Goal: Task Accomplishment & Management: Manage account settings

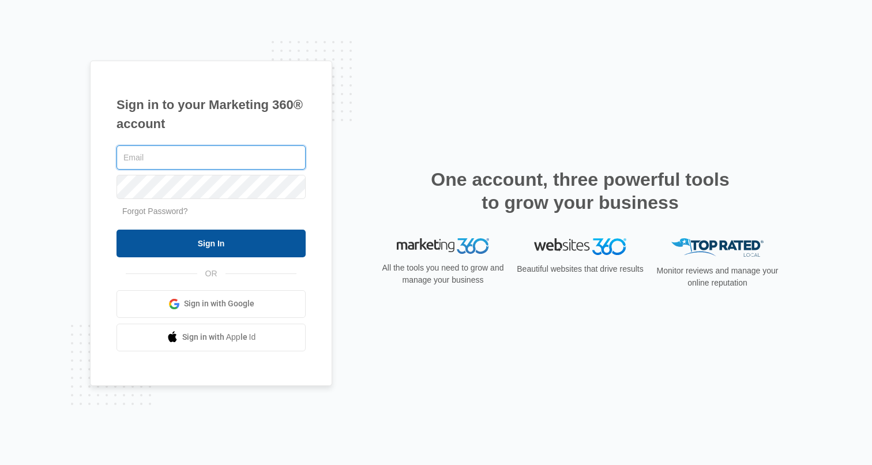
type input "hollie.giddens@madwire.com"
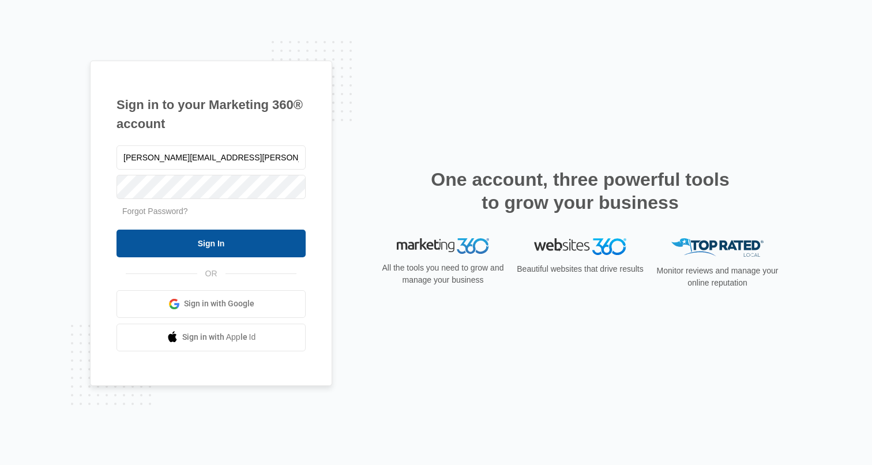
click at [223, 238] on input "Sign In" at bounding box center [211, 244] width 189 height 28
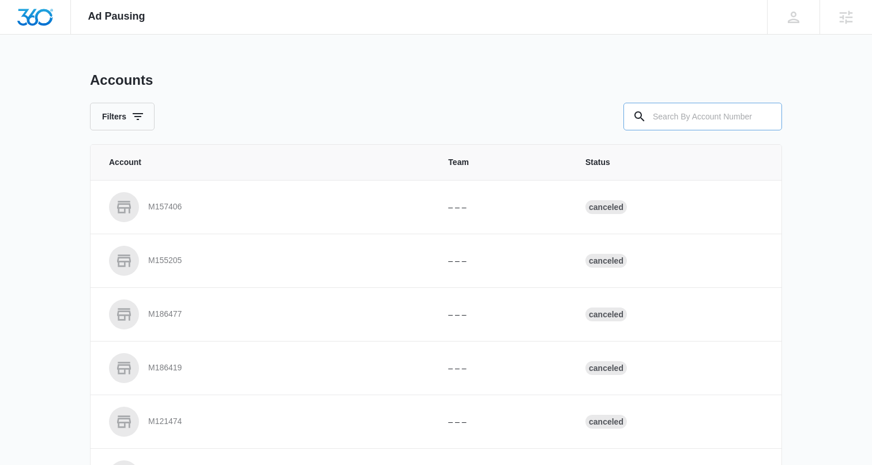
click at [754, 117] on input "text" at bounding box center [703, 117] width 159 height 28
paste input "M334405"
type input "M334405"
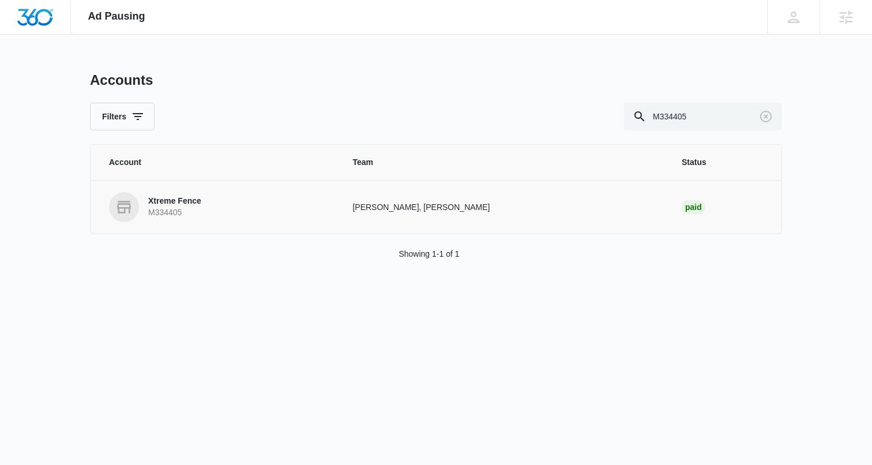
click at [177, 201] on p "Xtreme Fence" at bounding box center [174, 202] width 53 height 12
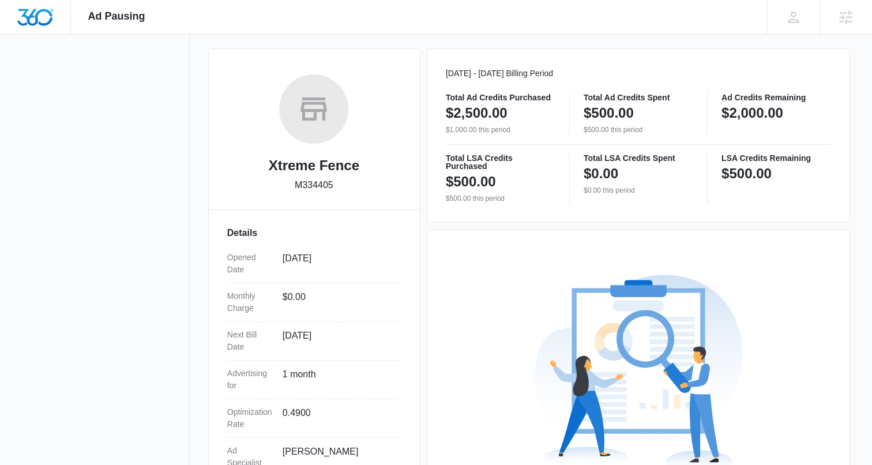
scroll to position [278, 0]
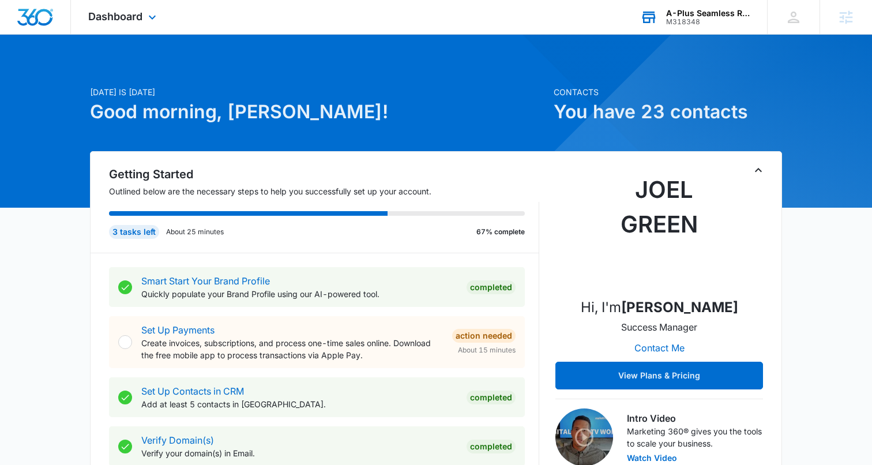
click at [690, 15] on div "A-Plus Seamless Raingutters Inc" at bounding box center [708, 13] width 84 height 9
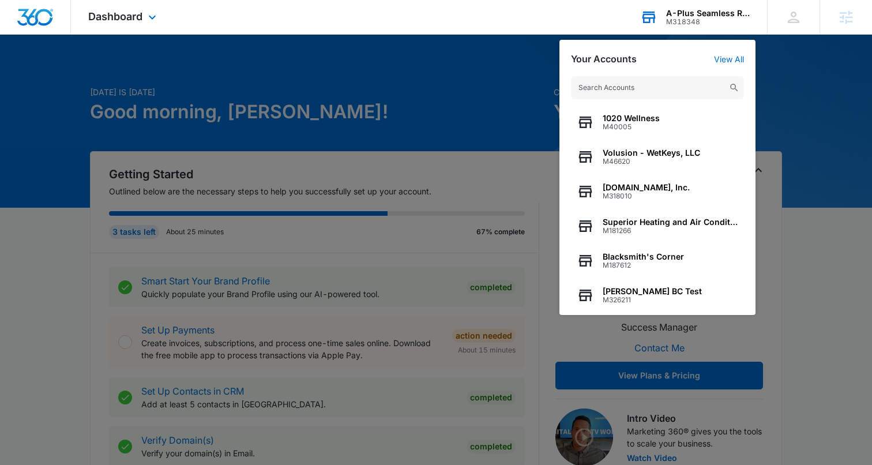
click at [624, 82] on input "text" at bounding box center [657, 87] width 173 height 23
type input "https://xtremefencefl.com/"
click at [653, 90] on input "text" at bounding box center [657, 87] width 173 height 23
paste input "M334405"
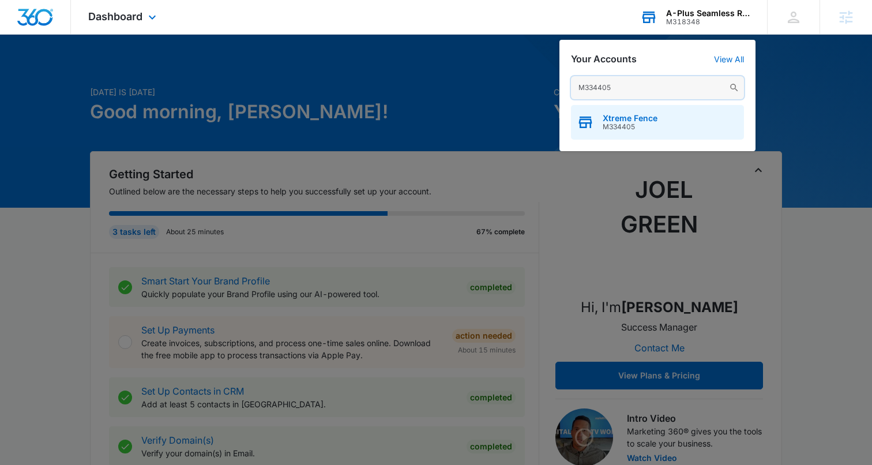
type input "M334405"
click at [624, 125] on span "M334405" at bounding box center [630, 127] width 55 height 8
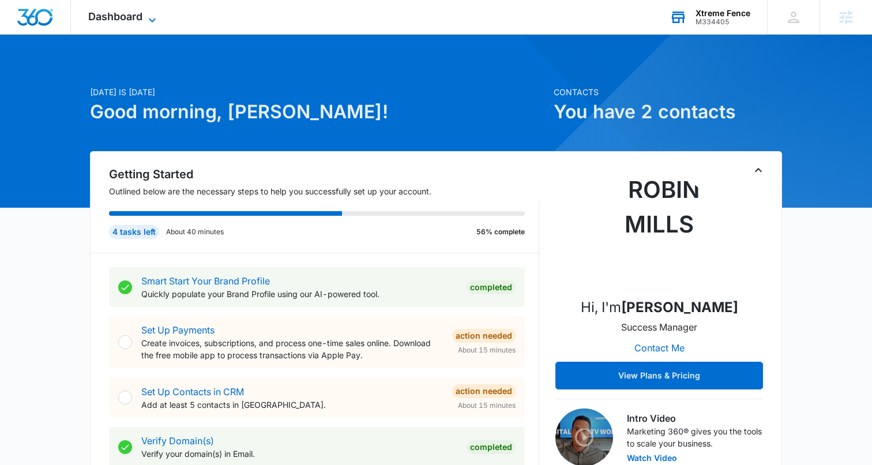
click at [130, 13] on span "Dashboard" at bounding box center [115, 16] width 54 height 12
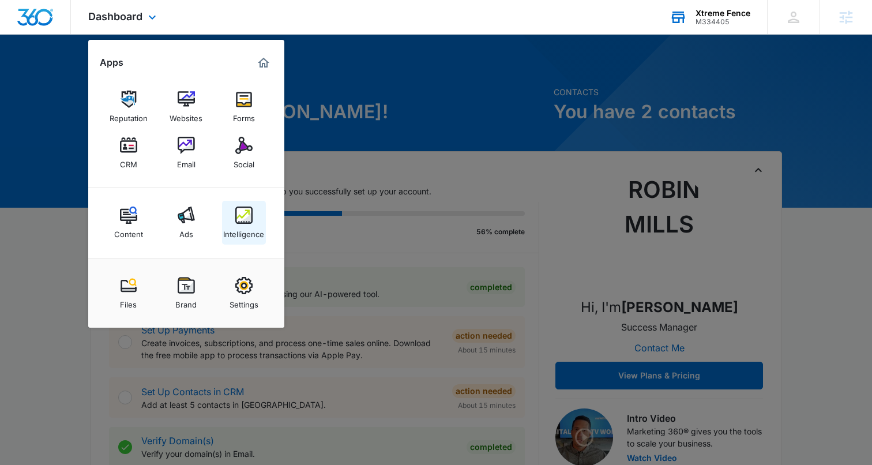
click at [246, 216] on img at bounding box center [243, 215] width 17 height 17
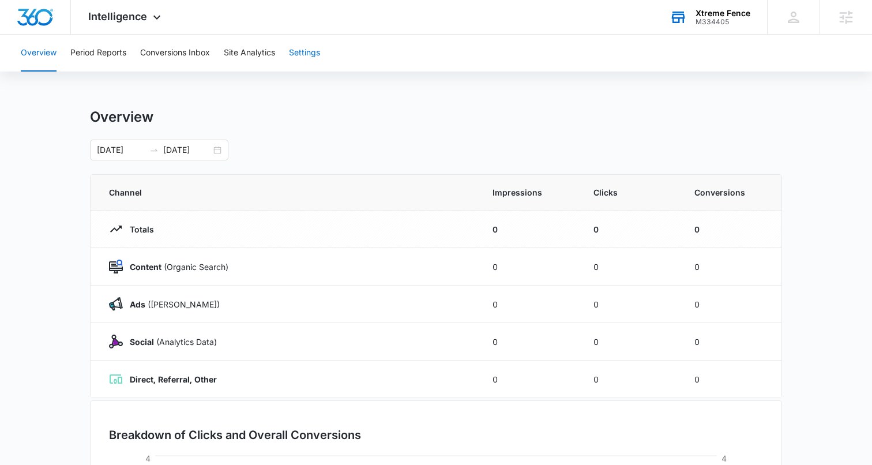
click at [297, 49] on button "Settings" at bounding box center [304, 53] width 31 height 37
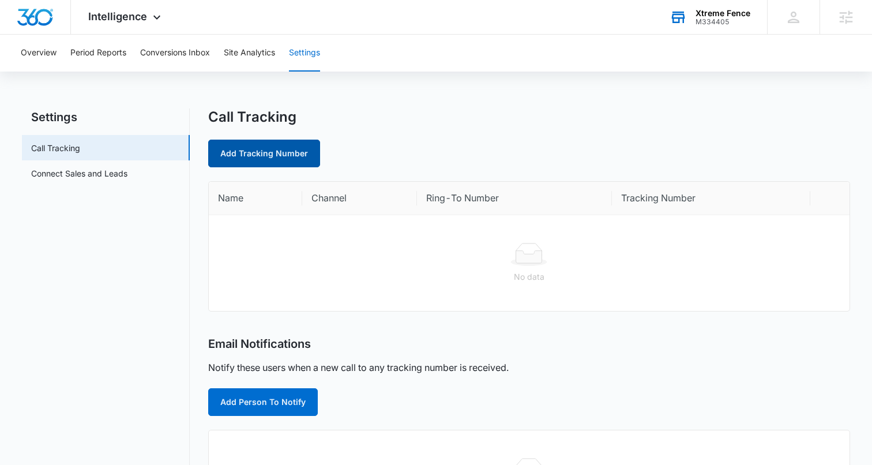
click at [264, 147] on link "Add Tracking Number" at bounding box center [264, 154] width 112 height 28
select select "by_area_code"
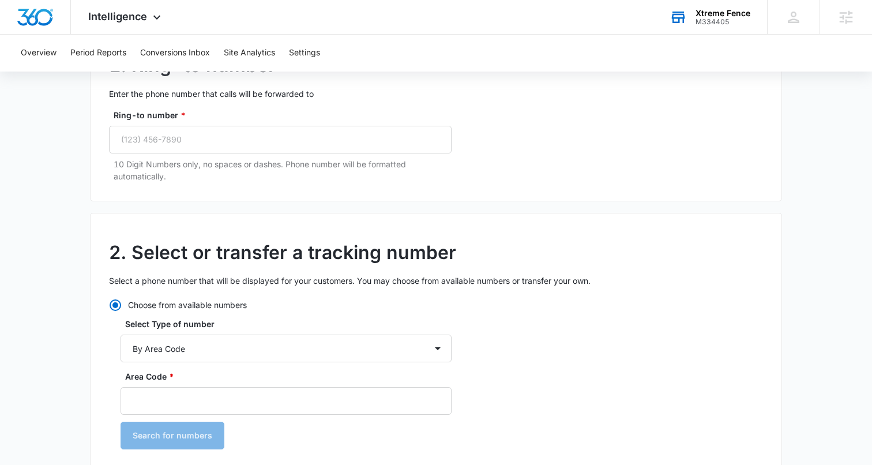
scroll to position [138, 0]
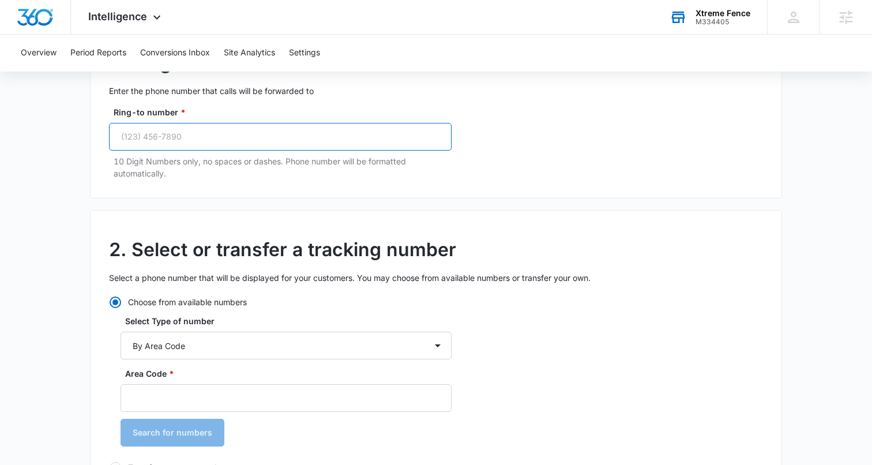
click at [166, 137] on input "Ring-to number *" at bounding box center [280, 137] width 343 height 28
paste input "(954) 851-6610"
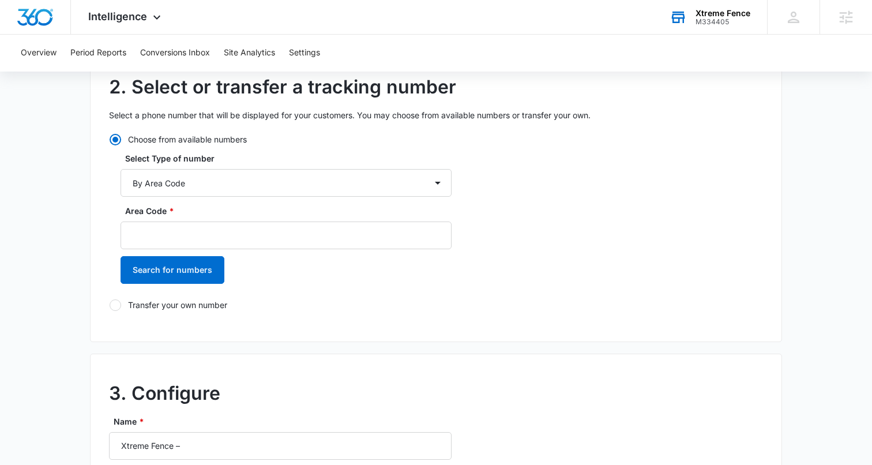
scroll to position [305, 0]
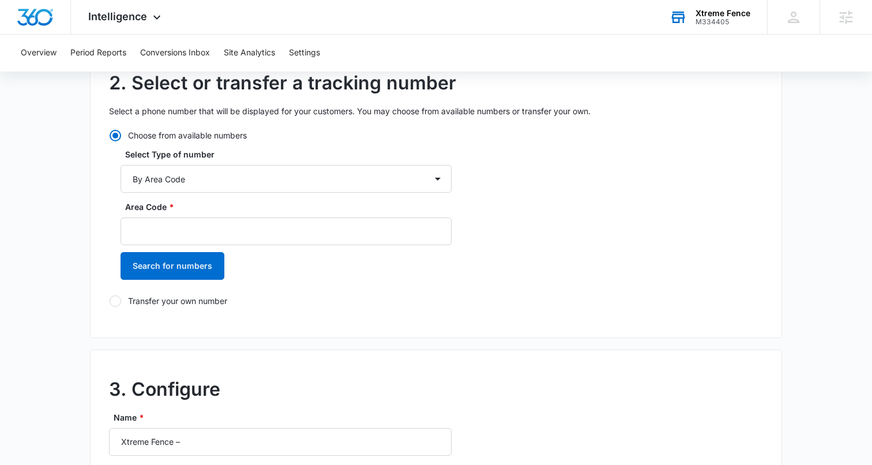
type input "(954) 851-6610"
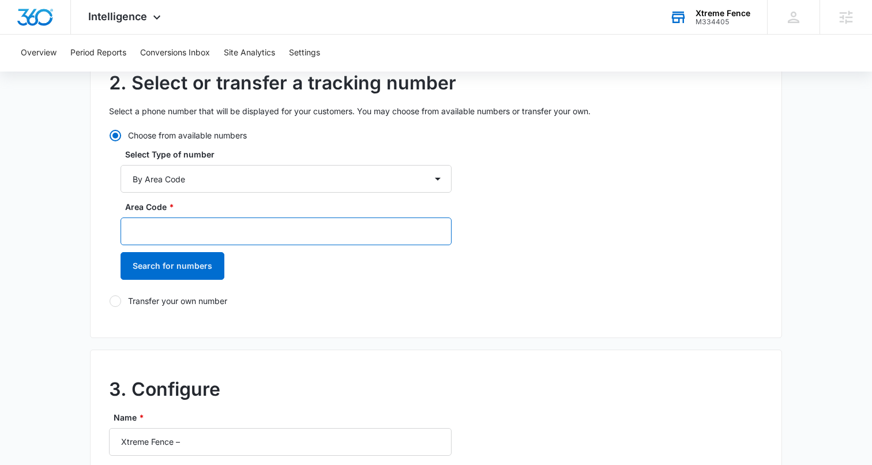
click at [151, 241] on input "Area Code *" at bounding box center [286, 232] width 331 height 28
type input "954"
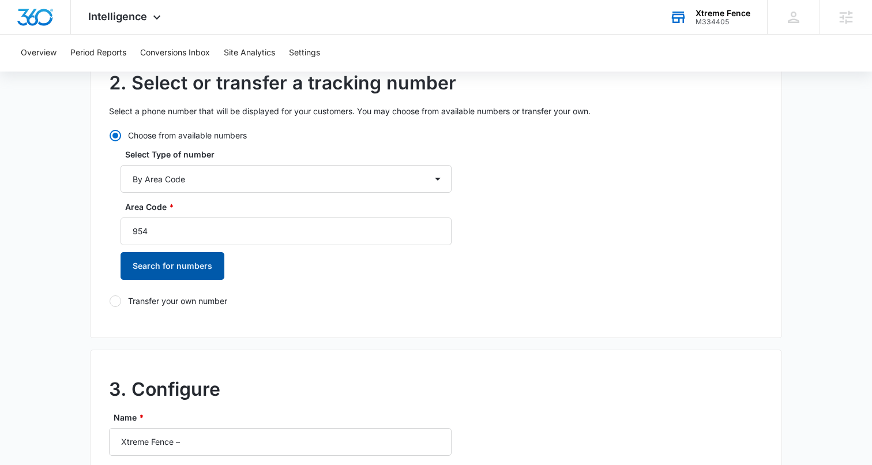
click at [171, 272] on button "Search for numbers" at bounding box center [173, 266] width 104 height 28
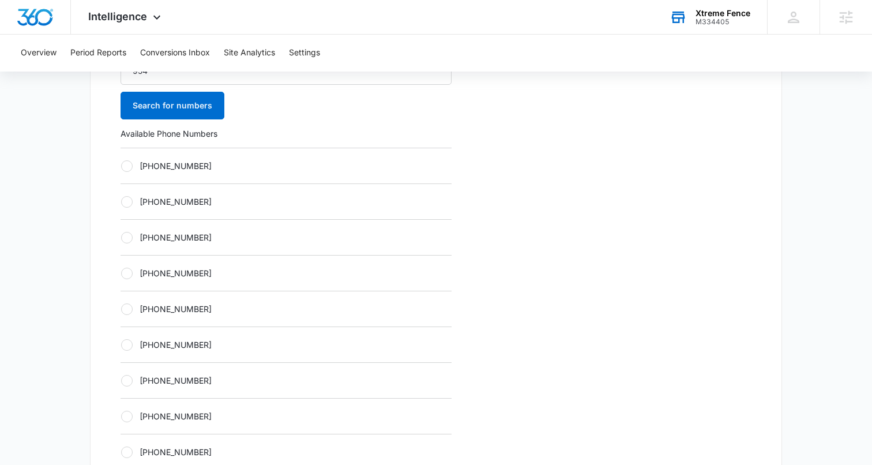
scroll to position [474, 0]
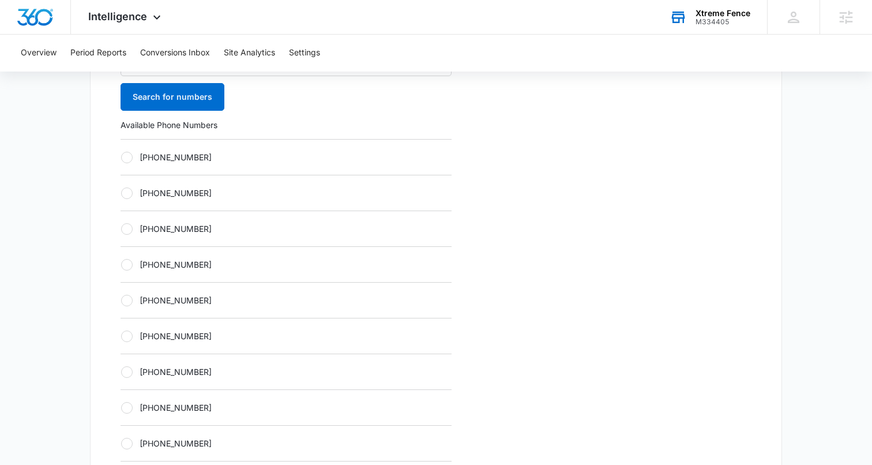
click at [126, 157] on div at bounding box center [127, 158] width 12 height 12
click at [121, 157] on input "+19542565639" at bounding box center [121, 157] width 1 height 1
radio input "true"
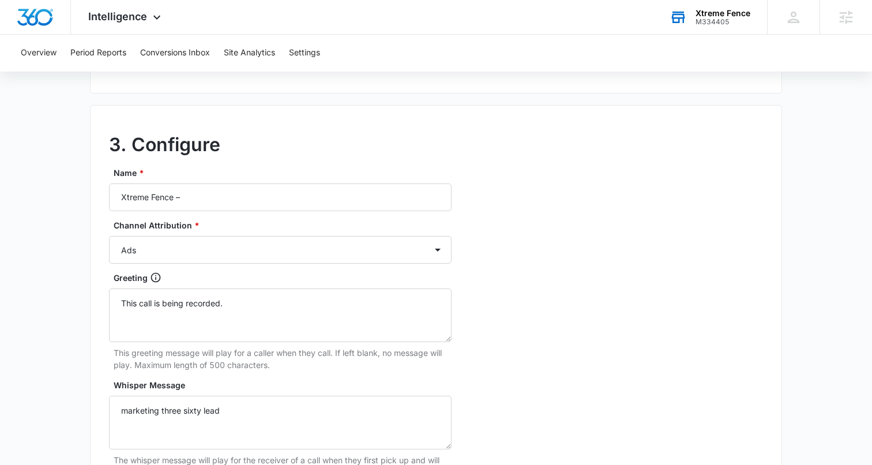
scroll to position [941, 0]
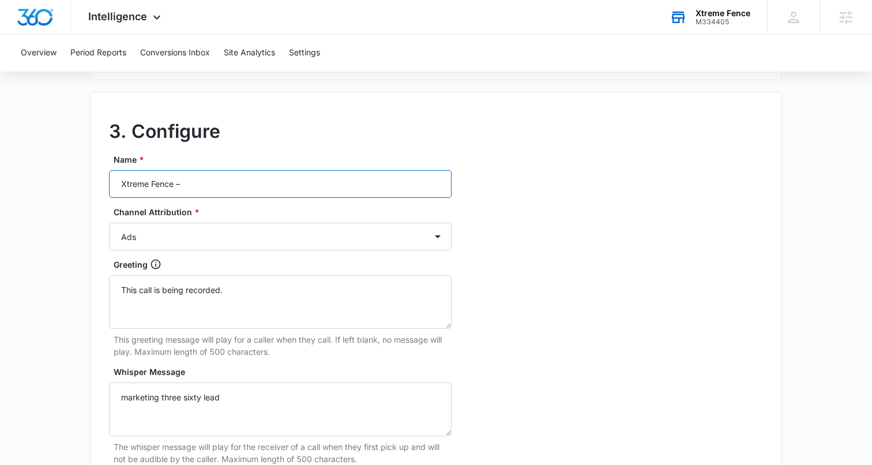
click at [215, 182] on input "Xtreme Fence –" at bounding box center [280, 184] width 343 height 28
paste input "Ads"
type input "Xtreme Fence – Ads"
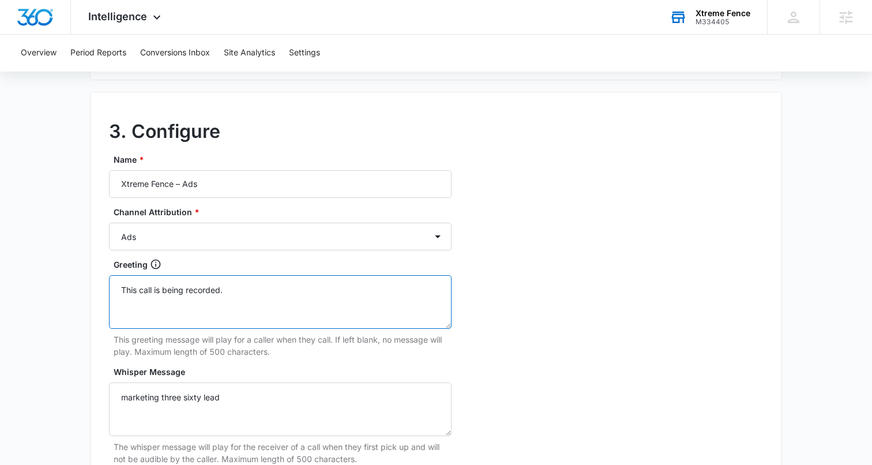
click at [211, 293] on textarea "This call is being recorded." at bounding box center [280, 302] width 343 height 54
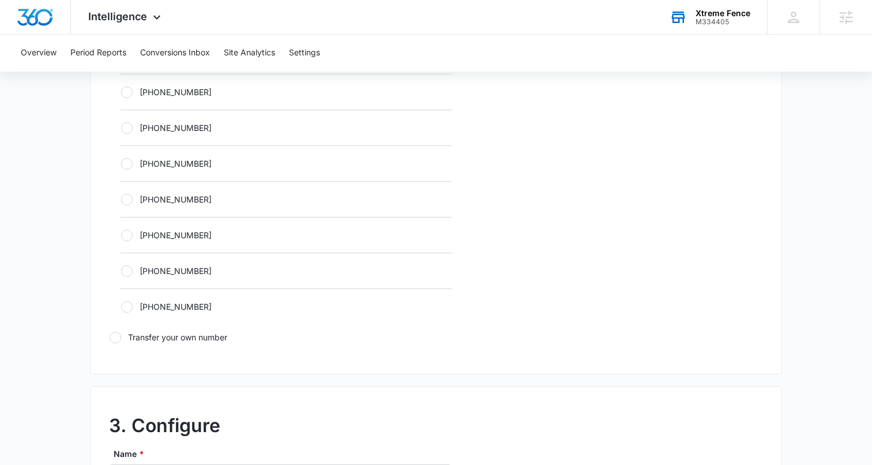
scroll to position [1141, 0]
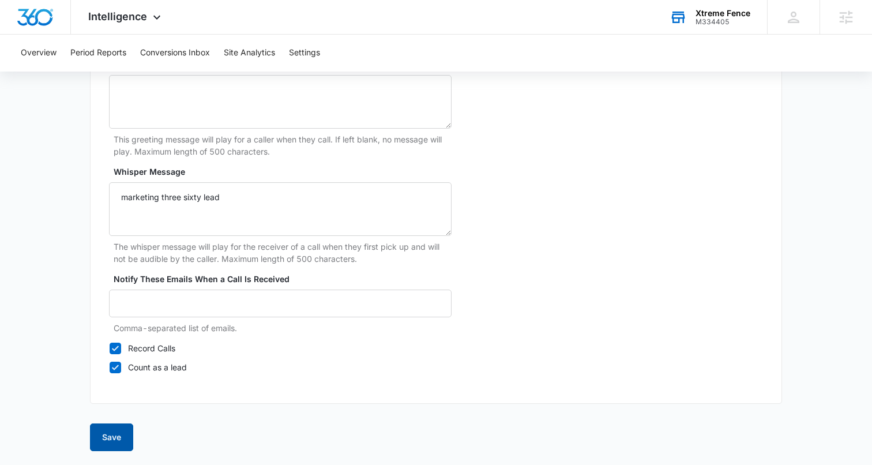
click at [112, 436] on button "Save" at bounding box center [111, 438] width 43 height 28
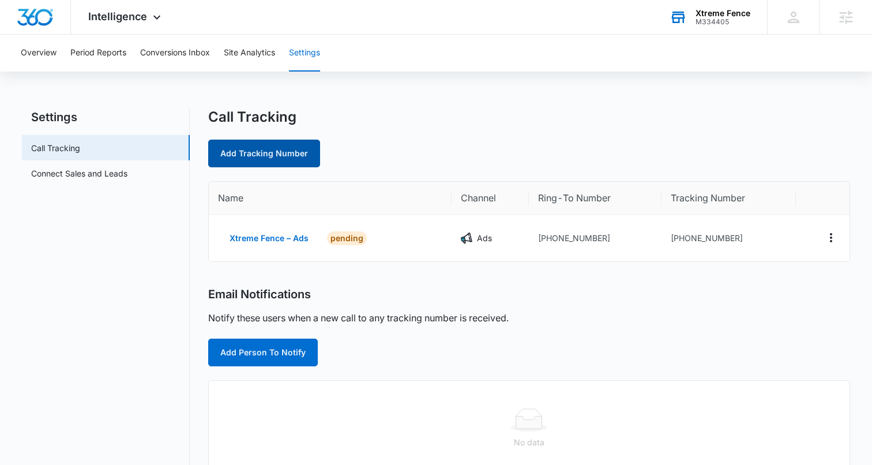
click at [267, 149] on link "Add Tracking Number" at bounding box center [264, 154] width 112 height 28
select select "by_area_code"
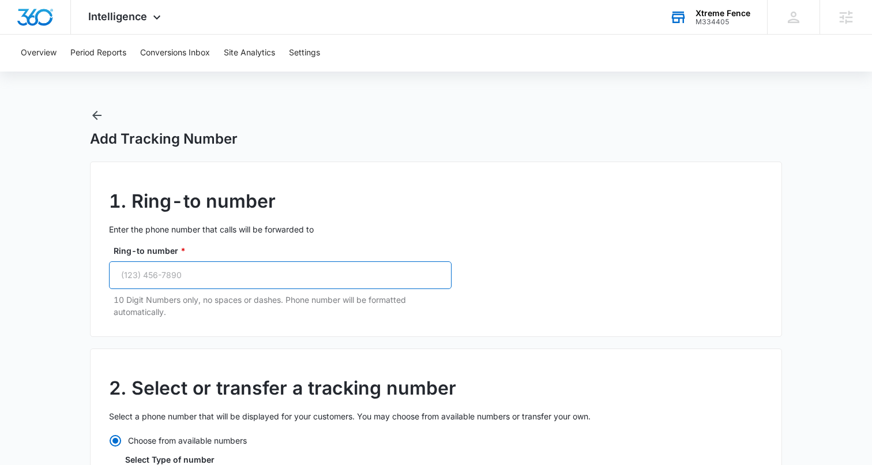
click at [126, 278] on input "Ring-to number *" at bounding box center [280, 275] width 343 height 28
paste input "(954) 851-6610"
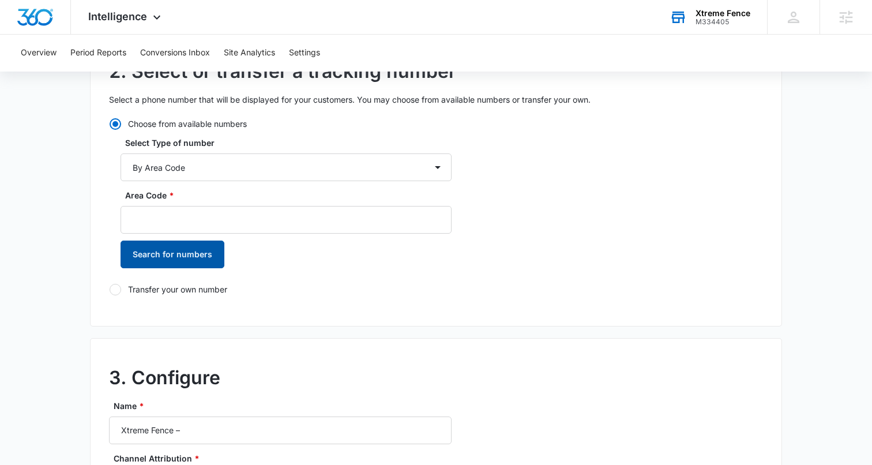
scroll to position [319, 0]
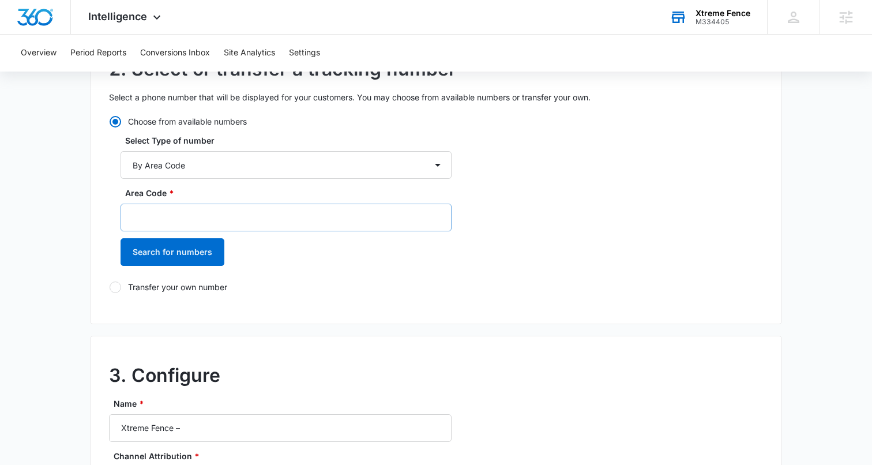
type input "(954) 851-6610"
click at [193, 218] on input "Area Code *" at bounding box center [286, 218] width 331 height 28
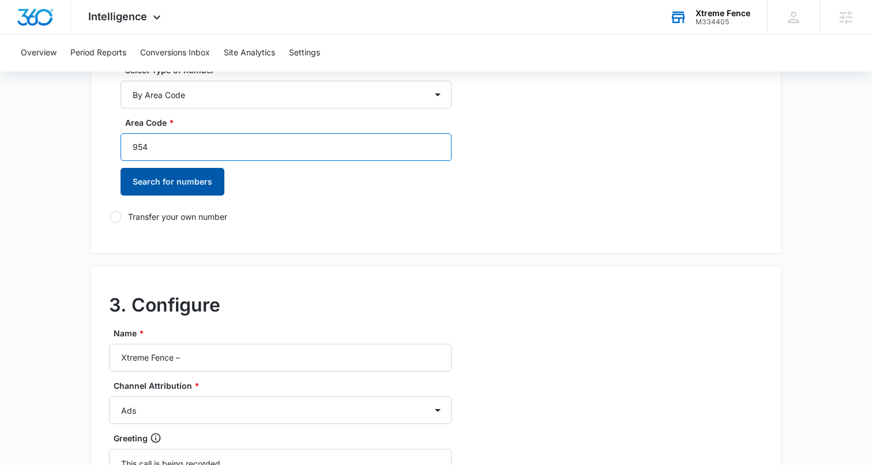
scroll to position [392, 0]
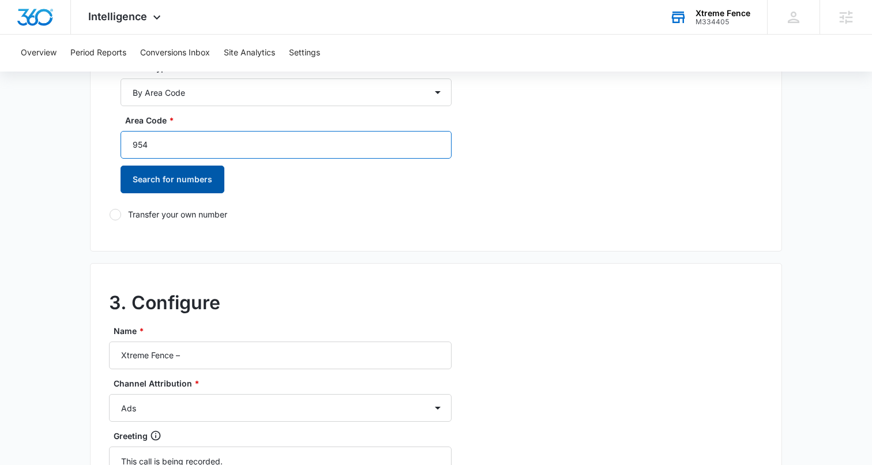
type input "954"
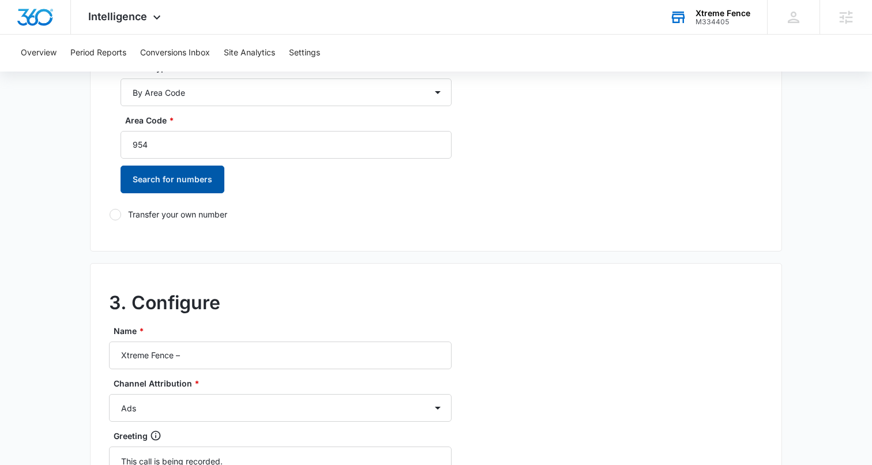
click at [175, 185] on button "Search for numbers" at bounding box center [173, 180] width 104 height 28
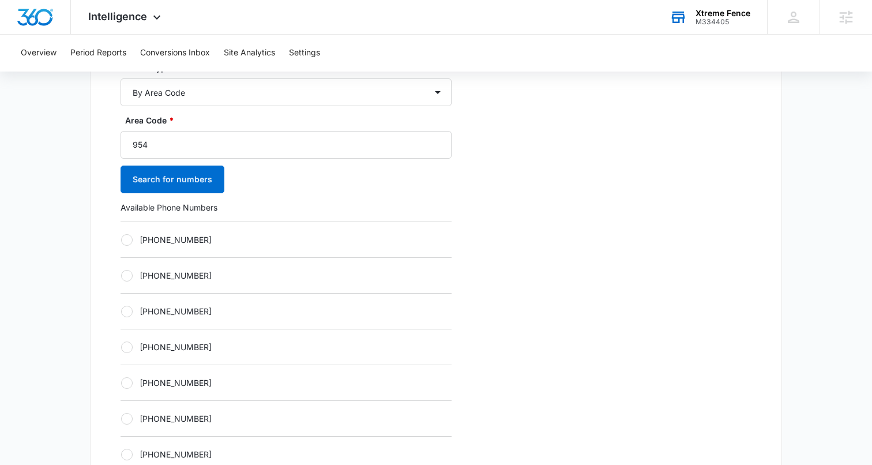
click at [126, 238] on div at bounding box center [127, 240] width 12 height 12
click at [121, 239] on input "+19542566471" at bounding box center [121, 239] width 1 height 1
radio input "true"
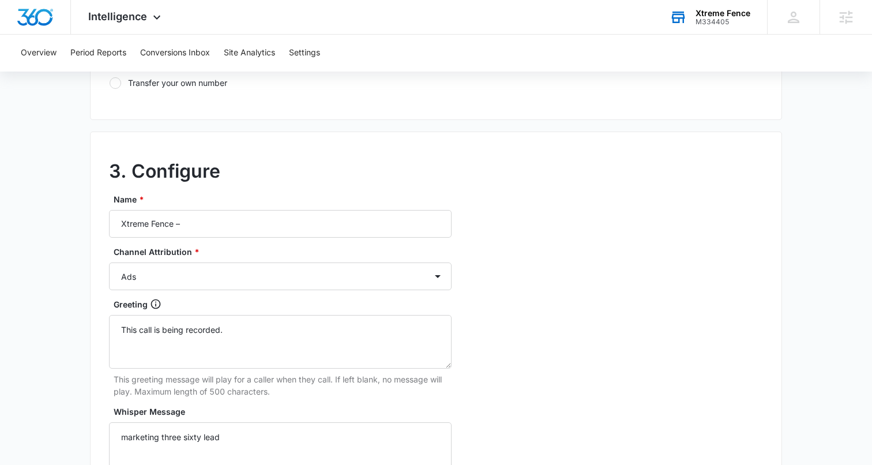
scroll to position [916, 0]
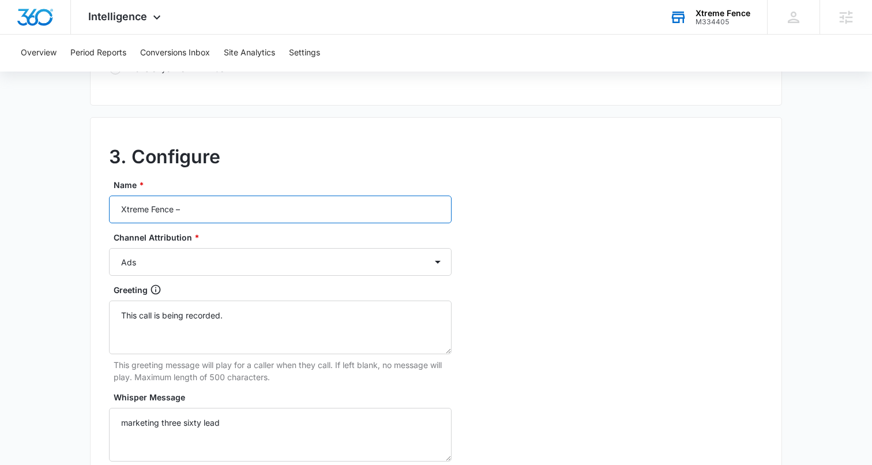
click at [235, 202] on input "Xtreme Fence –" at bounding box center [280, 210] width 343 height 28
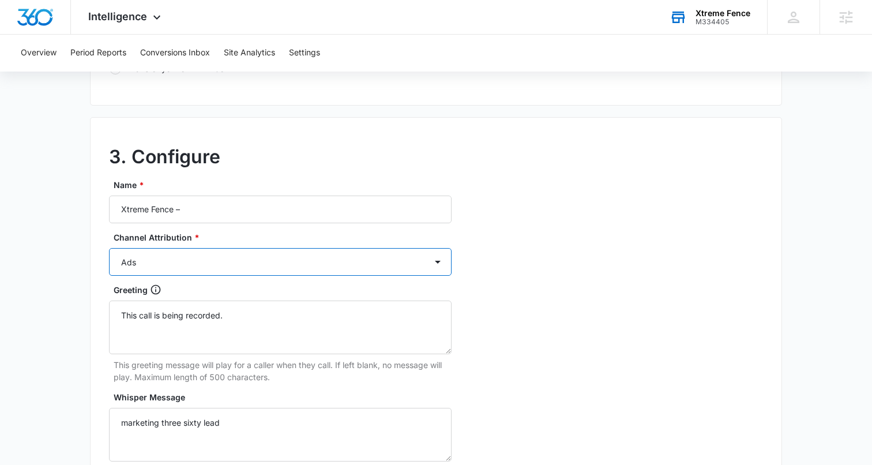
click at [201, 265] on select "Ads Local Service Ads Content Social Other" at bounding box center [280, 262] width 343 height 28
select select "CONTENT"
click at [109, 248] on select "Ads Local Service Ads Content Social Other" at bounding box center [280, 262] width 343 height 28
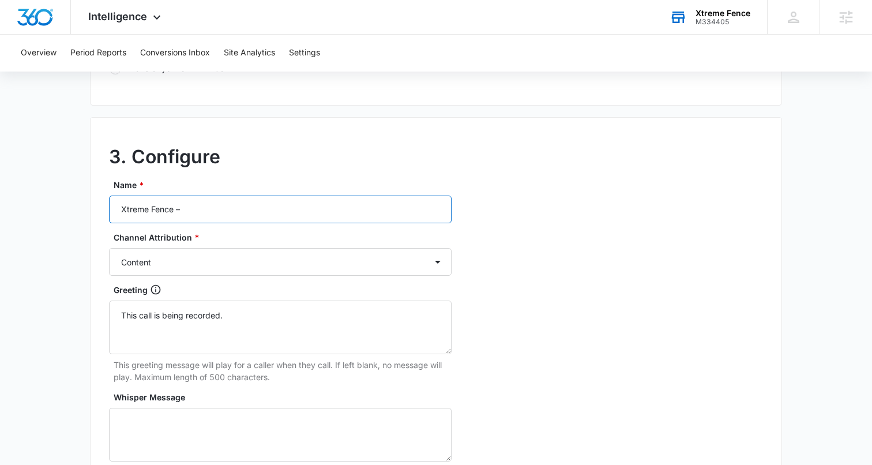
click at [234, 201] on input "Xtreme Fence –" at bounding box center [280, 210] width 343 height 28
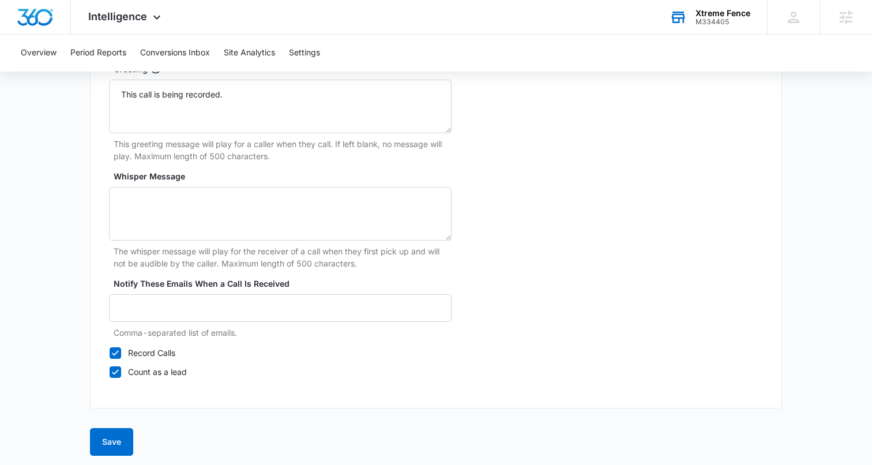
scroll to position [1141, 0]
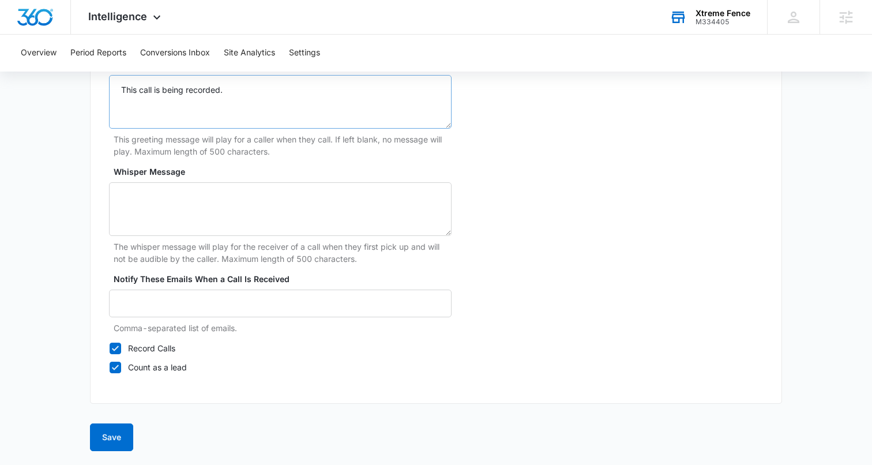
type input "Xtreme Fence – Content"
click at [159, 92] on textarea "This call is being recorded." at bounding box center [280, 102] width 343 height 54
click at [121, 436] on button "Save" at bounding box center [111, 438] width 43 height 28
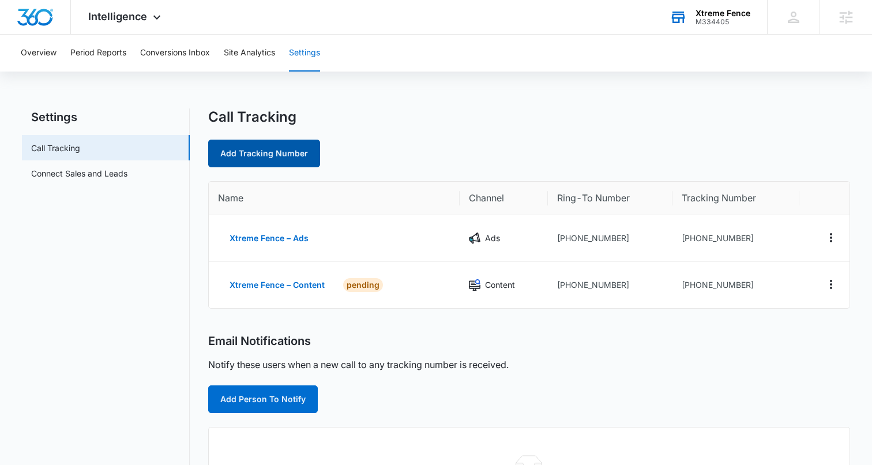
click at [264, 152] on link "Add Tracking Number" at bounding box center [264, 154] width 112 height 28
select select "by_area_code"
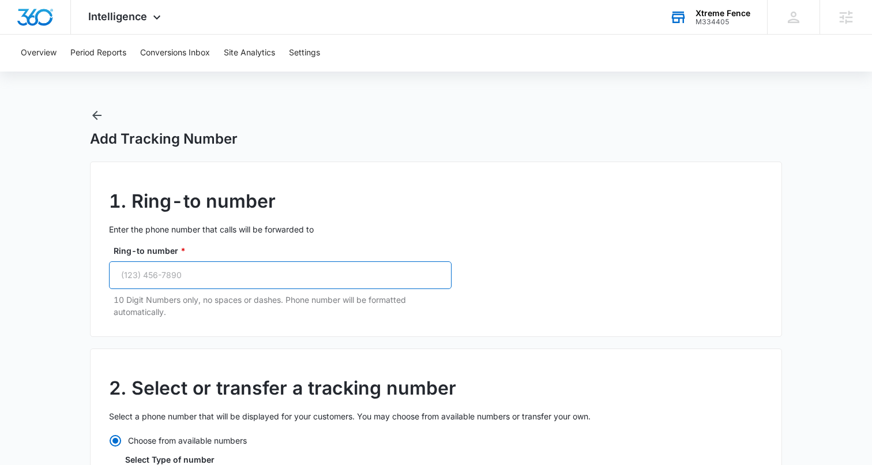
click at [205, 270] on input "Ring-to number *" at bounding box center [280, 275] width 343 height 28
paste input "(954) 851-6610"
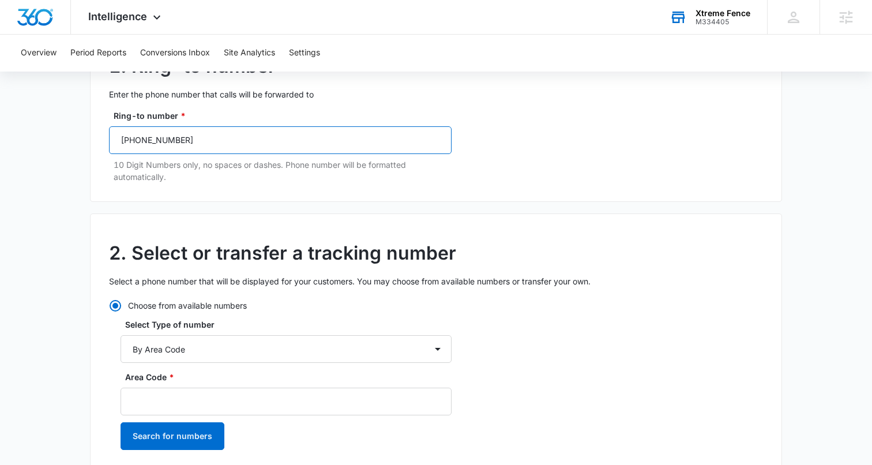
scroll to position [222, 0]
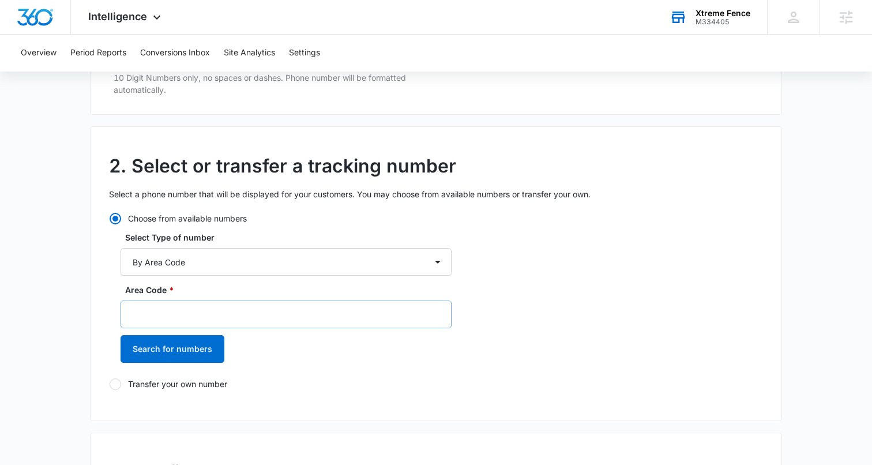
type input "(954) 851-6610"
click at [178, 307] on input "Area Code *" at bounding box center [286, 315] width 331 height 28
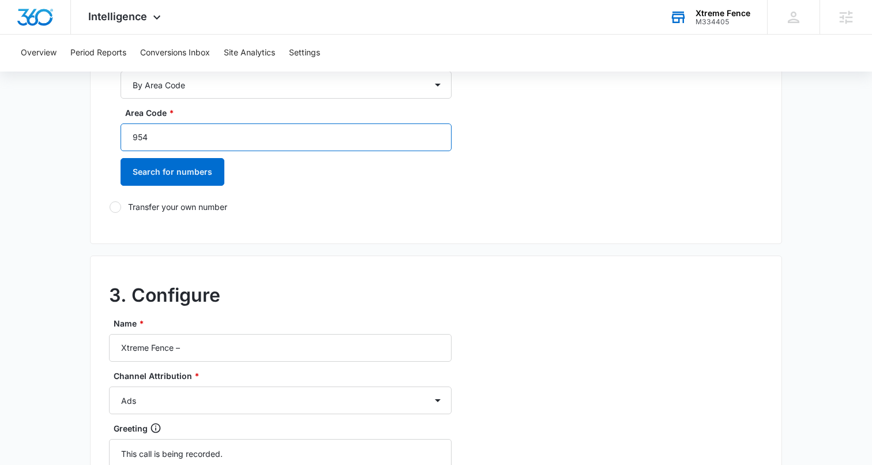
scroll to position [424, 0]
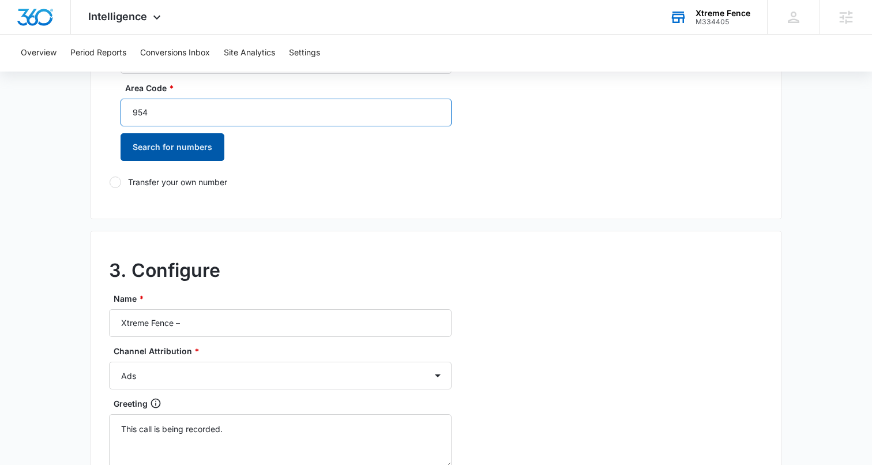
type input "954"
click at [167, 141] on button "Search for numbers" at bounding box center [173, 147] width 104 height 28
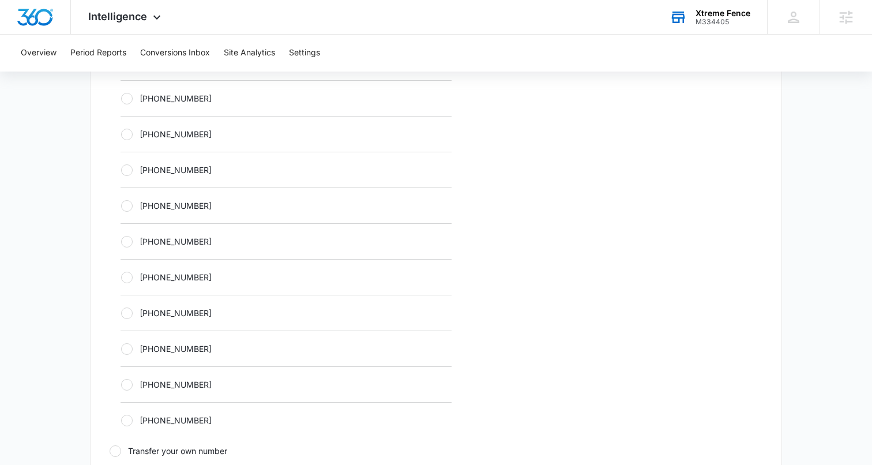
scroll to position [487, 0]
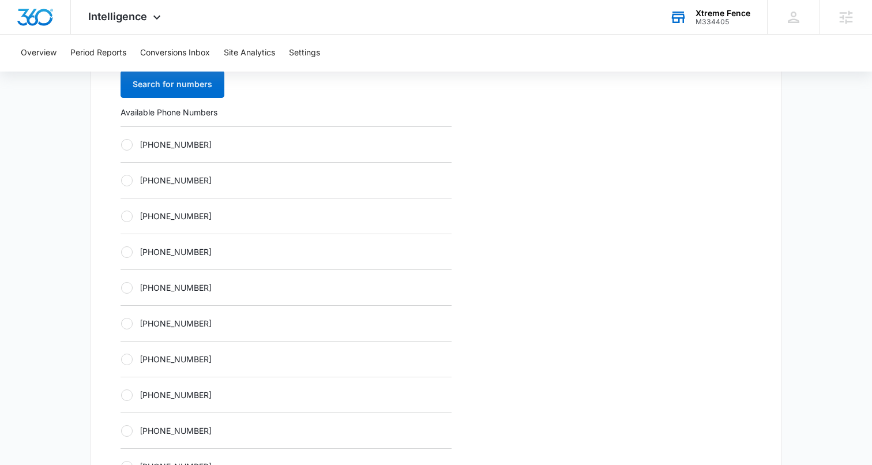
click at [125, 143] on div at bounding box center [127, 145] width 12 height 12
click at [121, 144] on input "+19542566821" at bounding box center [121, 144] width 1 height 1
radio input "true"
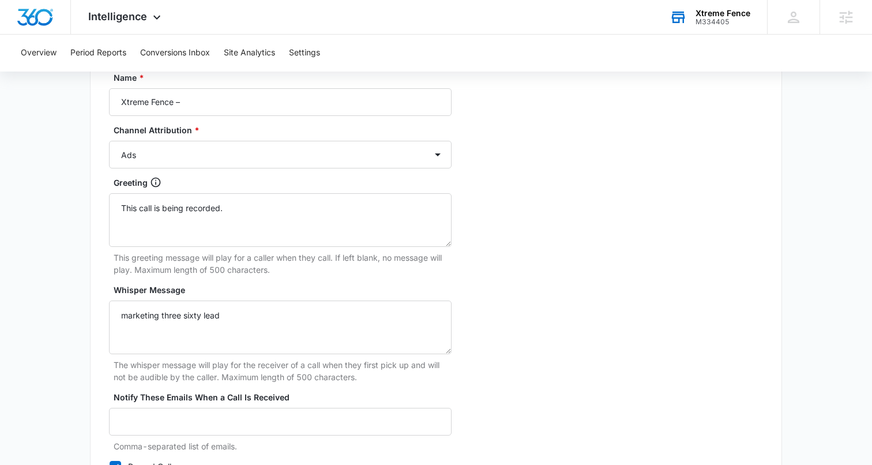
scroll to position [1022, 0]
click at [203, 98] on input "Xtreme Fence –" at bounding box center [280, 103] width 343 height 28
type input "Xtreme Fence – Social"
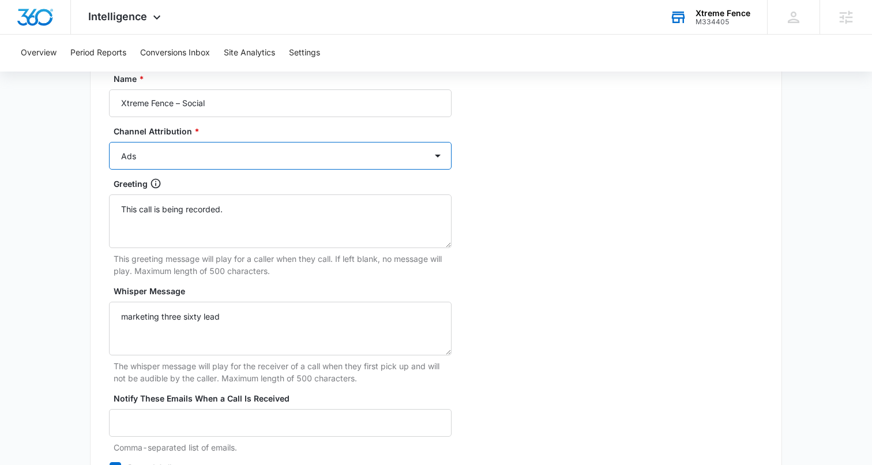
click at [196, 164] on select "Ads Local Service Ads Content Social Other" at bounding box center [280, 156] width 343 height 28
select select "SOCIAL"
click at [109, 142] on select "Ads Local Service Ads Content Social Other" at bounding box center [280, 156] width 343 height 28
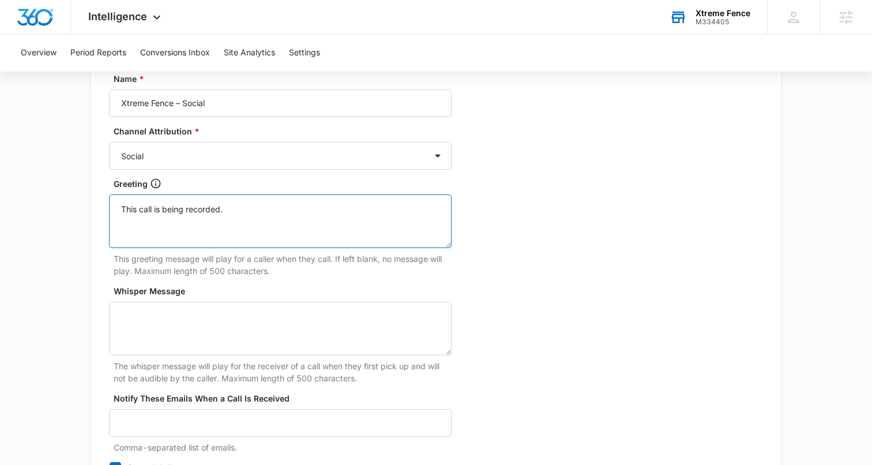
click at [211, 213] on textarea "This call is being recorded." at bounding box center [280, 221] width 343 height 54
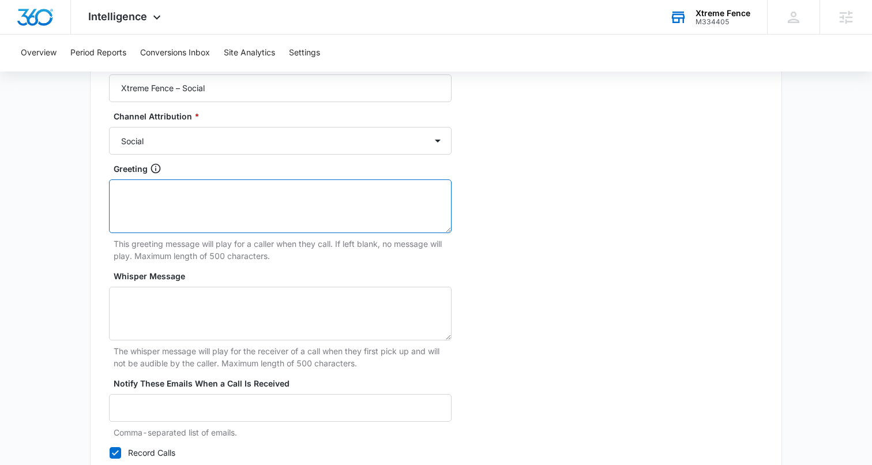
scroll to position [1141, 0]
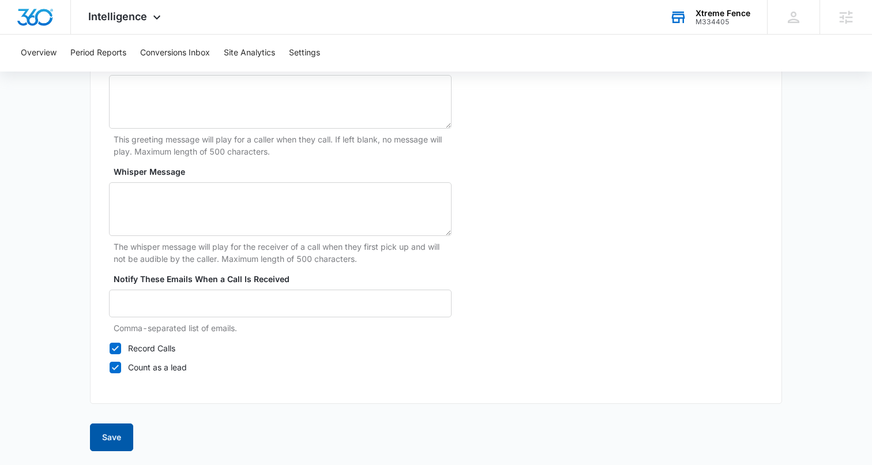
click at [115, 440] on button "Save" at bounding box center [111, 438] width 43 height 28
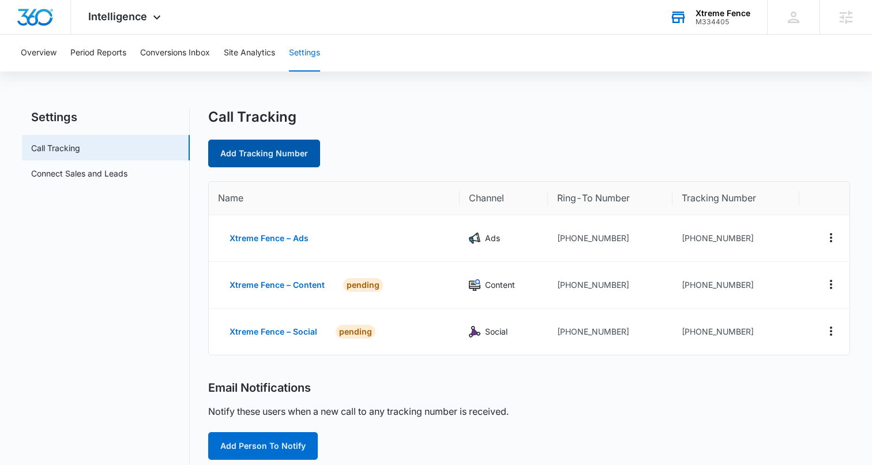
click at [241, 158] on link "Add Tracking Number" at bounding box center [264, 154] width 112 height 28
select select "by_area_code"
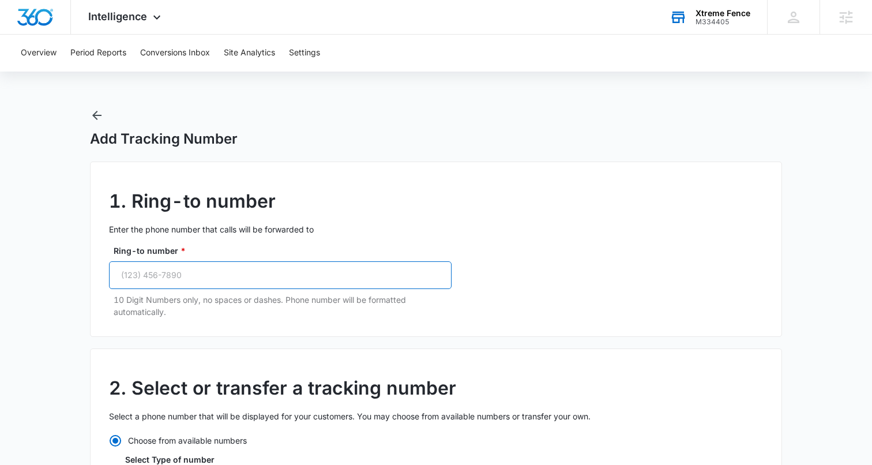
click at [297, 276] on input "Ring-to number *" at bounding box center [280, 275] width 343 height 28
paste input "(954) 851-6610"
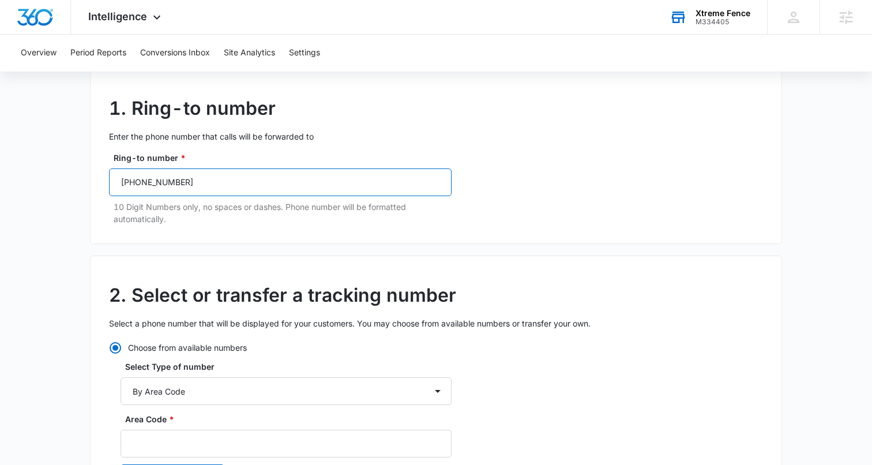
scroll to position [262, 0]
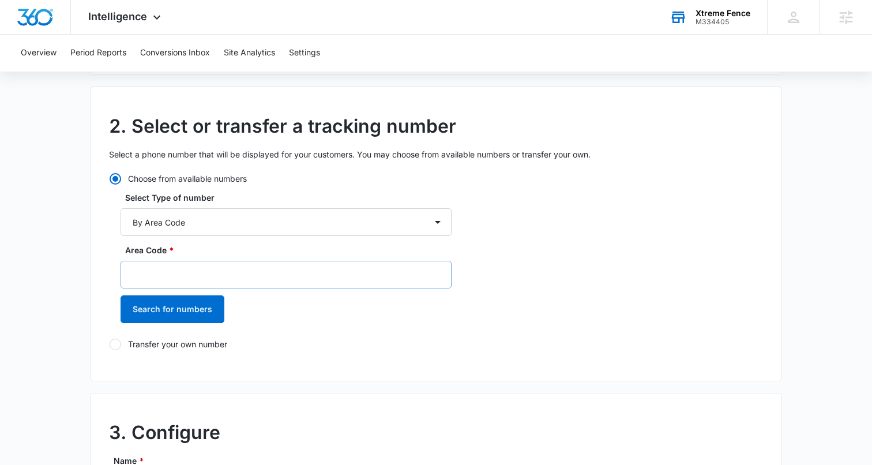
type input "(954) 851-6610"
click at [198, 275] on input "Area Code *" at bounding box center [286, 275] width 331 height 28
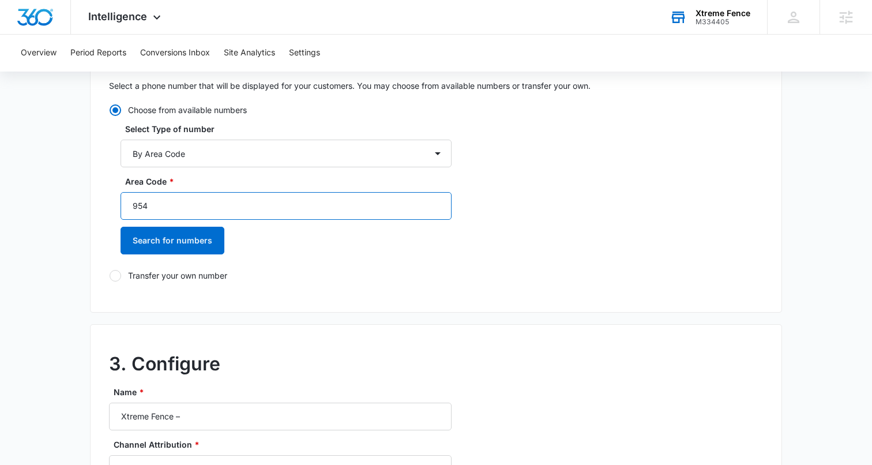
scroll to position [398, 0]
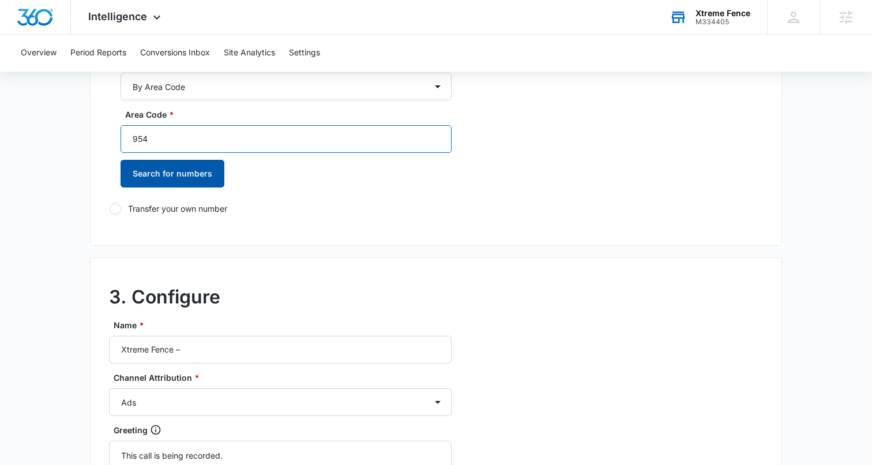
type input "954"
click at [162, 163] on button "Search for numbers" at bounding box center [173, 174] width 104 height 28
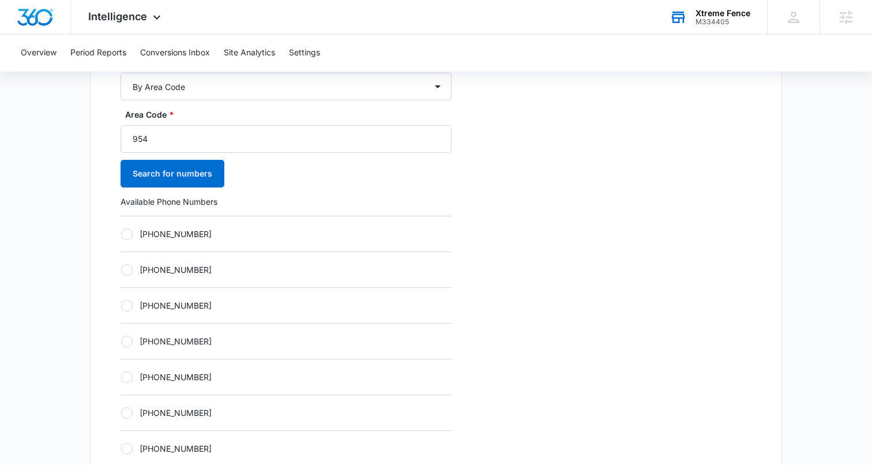
click at [121, 232] on label "+19542566887" at bounding box center [286, 234] width 331 height 12
click at [121, 234] on input "+19542566887" at bounding box center [121, 234] width 1 height 1
radio input "true"
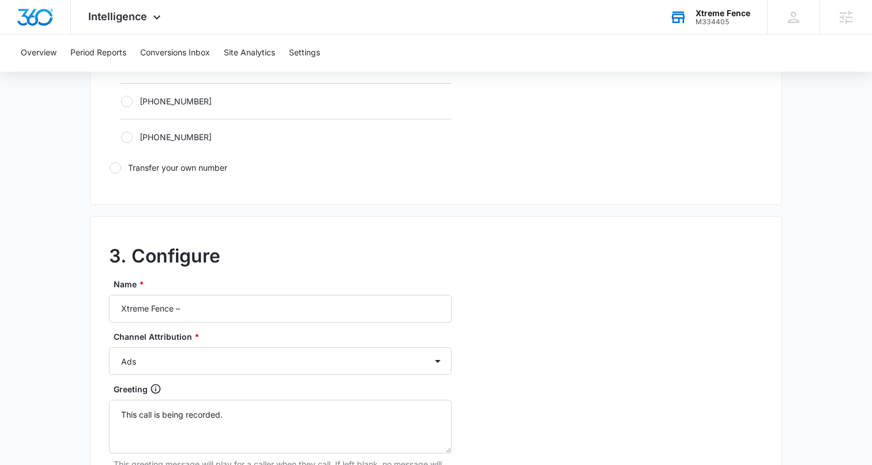
scroll to position [842, 0]
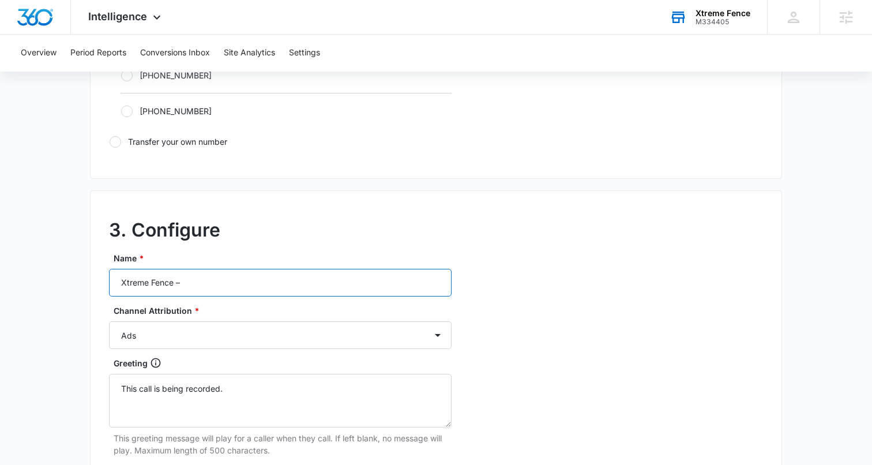
click at [195, 283] on input "Xtreme Fence –" at bounding box center [280, 283] width 343 height 28
type input "Xtreme Fence – Other"
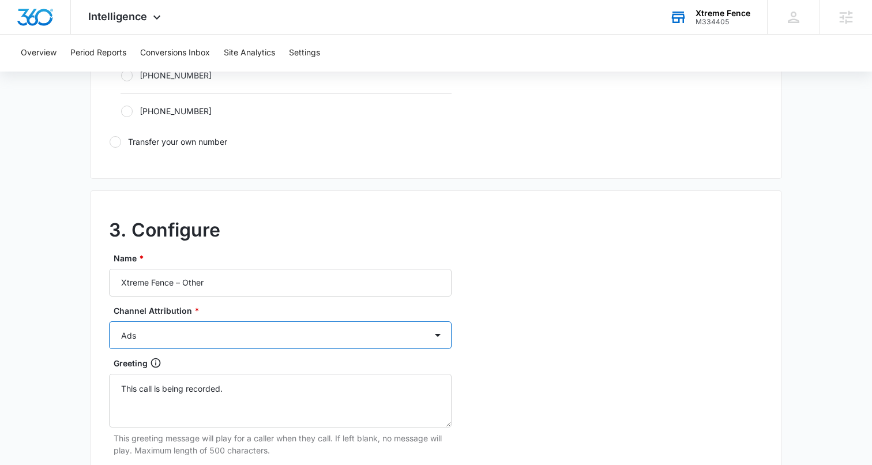
click at [217, 342] on select "Ads Local Service Ads Content Social Other" at bounding box center [280, 335] width 343 height 28
select select "OTHER"
click at [109, 321] on select "Ads Local Service Ads Content Social Other" at bounding box center [280, 335] width 343 height 28
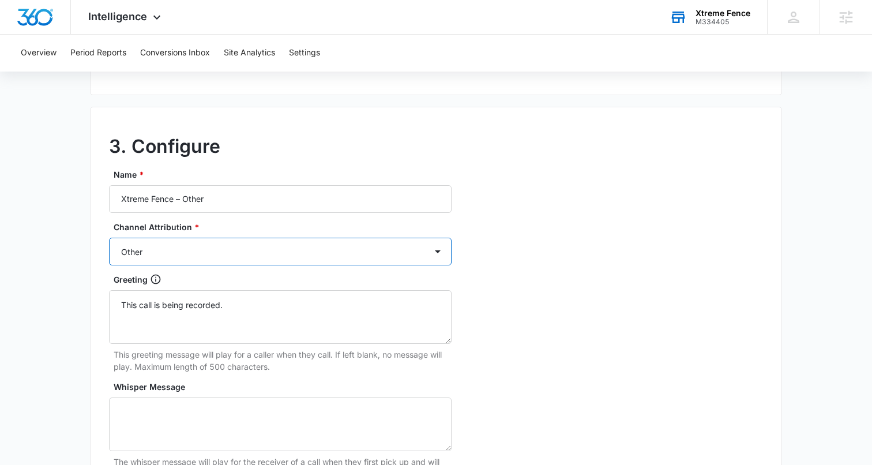
scroll to position [1001, 0]
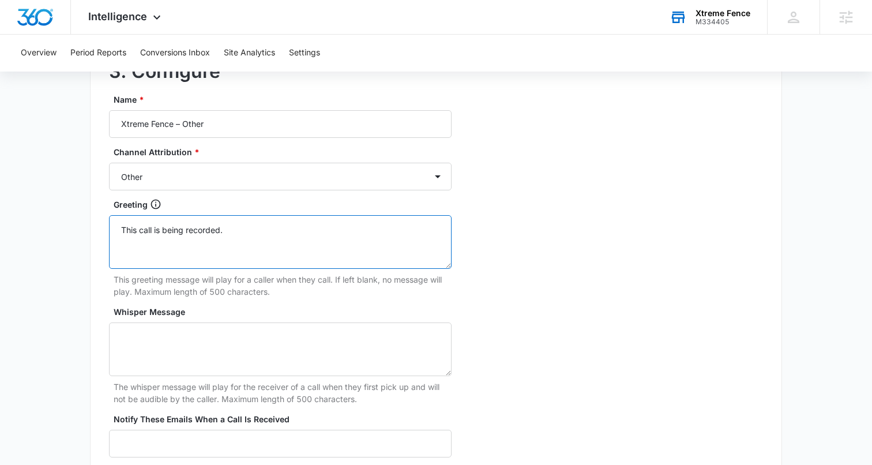
click at [202, 233] on textarea "This call is being recorded." at bounding box center [280, 242] width 343 height 54
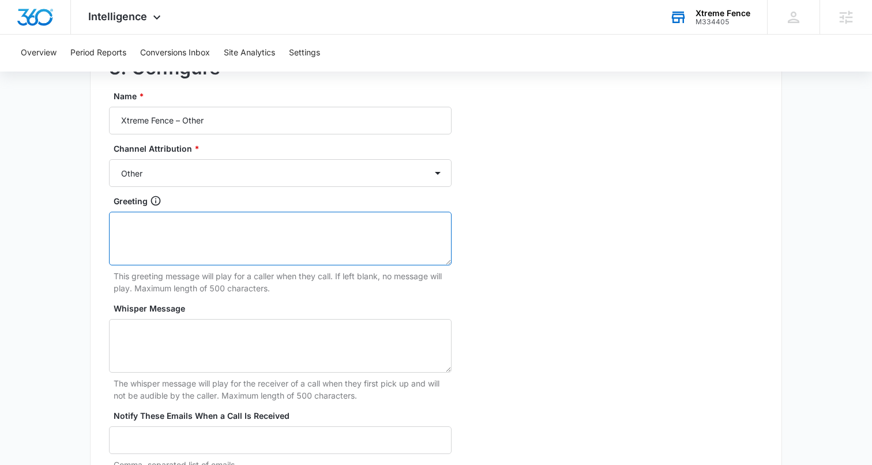
scroll to position [1141, 0]
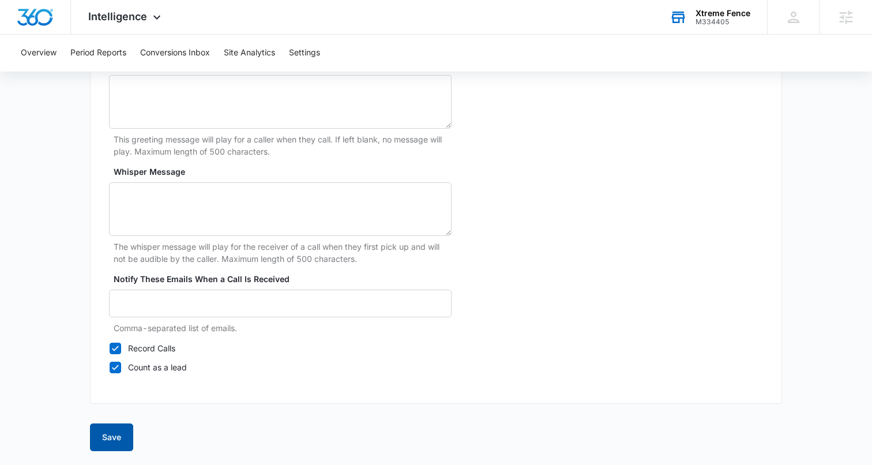
click at [108, 436] on button "Save" at bounding box center [111, 438] width 43 height 28
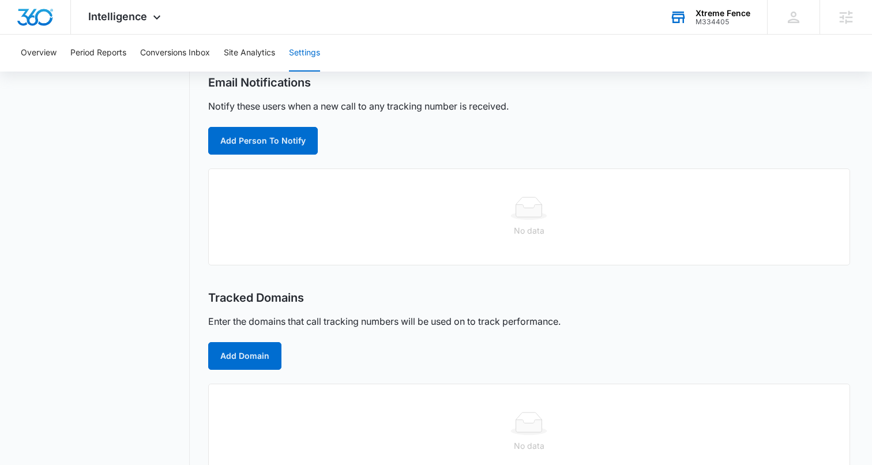
scroll to position [359, 0]
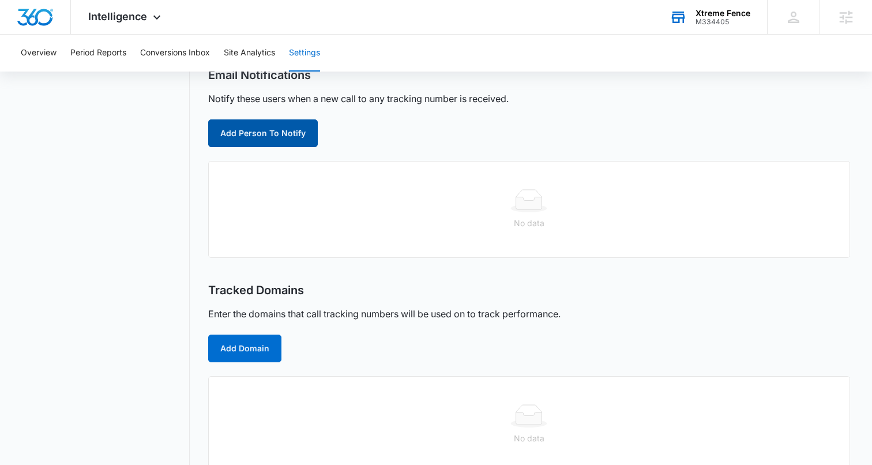
click at [253, 137] on button "Add Person To Notify" at bounding box center [263, 133] width 110 height 28
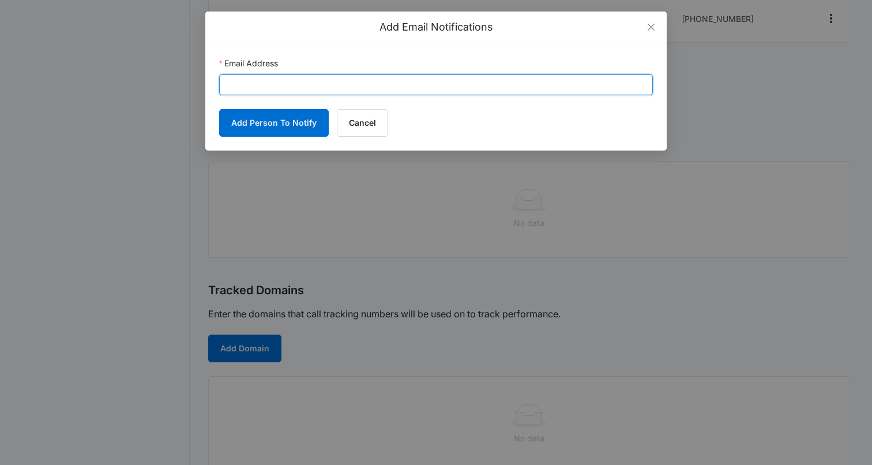
click at [276, 84] on input "Email Address" at bounding box center [436, 84] width 434 height 21
paste input "info@xtremefences.com"
type input "info@xtremefences.com"
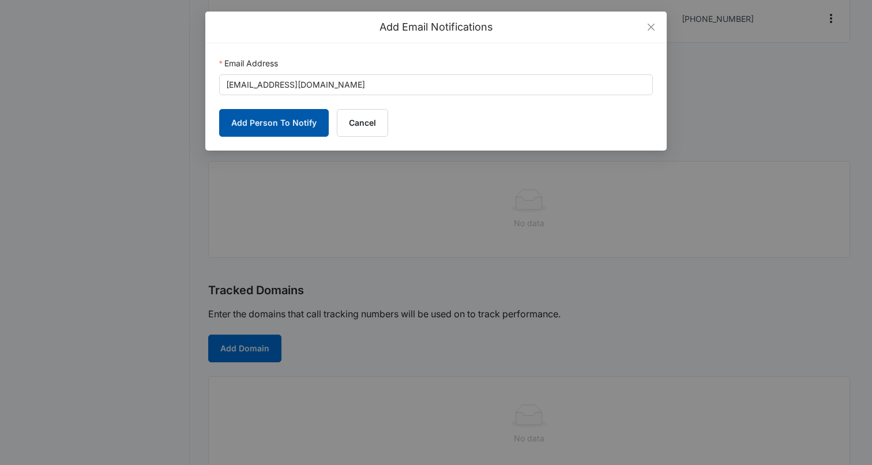
click at [275, 123] on button "Add Person To Notify" at bounding box center [274, 123] width 110 height 28
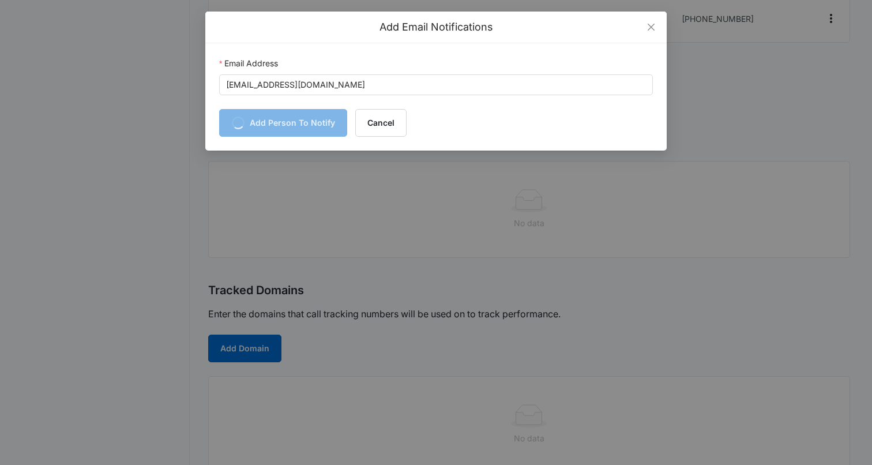
scroll to position [334, 0]
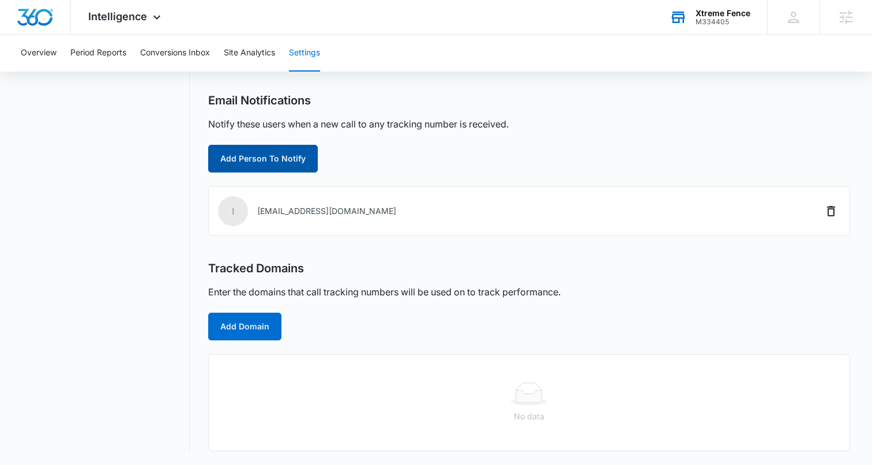
click at [250, 158] on button "Add Person To Notify" at bounding box center [263, 159] width 110 height 28
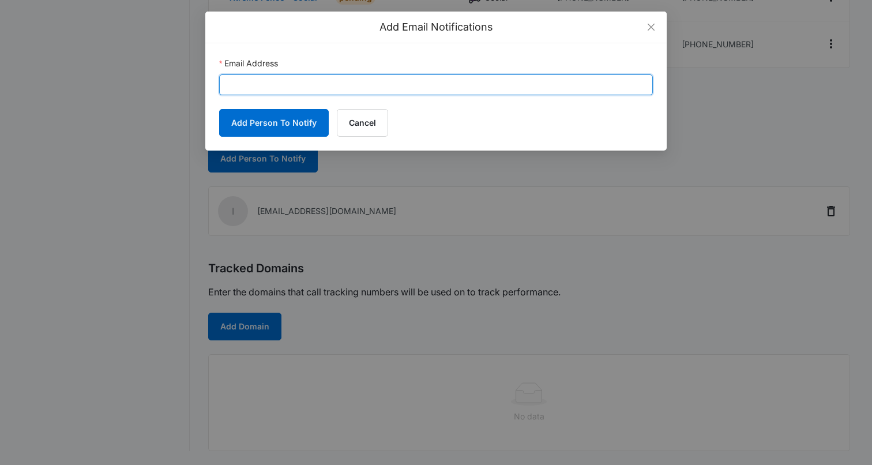
click at [290, 85] on input "Email Address" at bounding box center [436, 84] width 434 height 21
paste input "robin.mills@madwire.com"
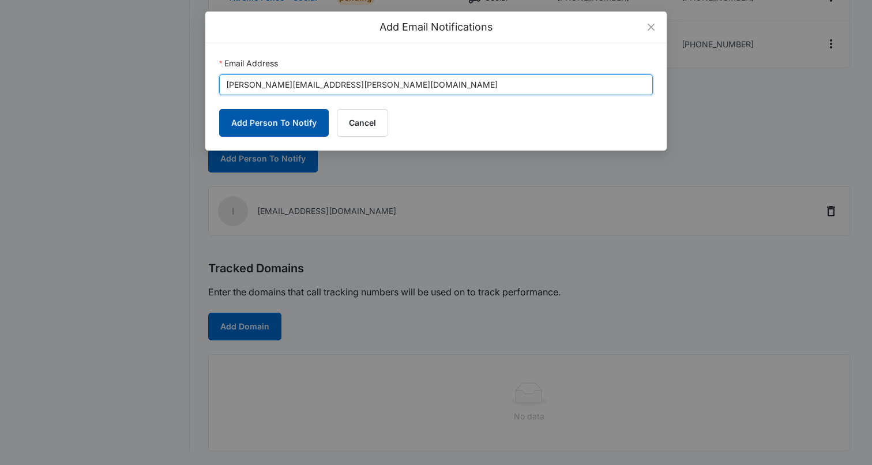
type input "robin.mills@madwire.com"
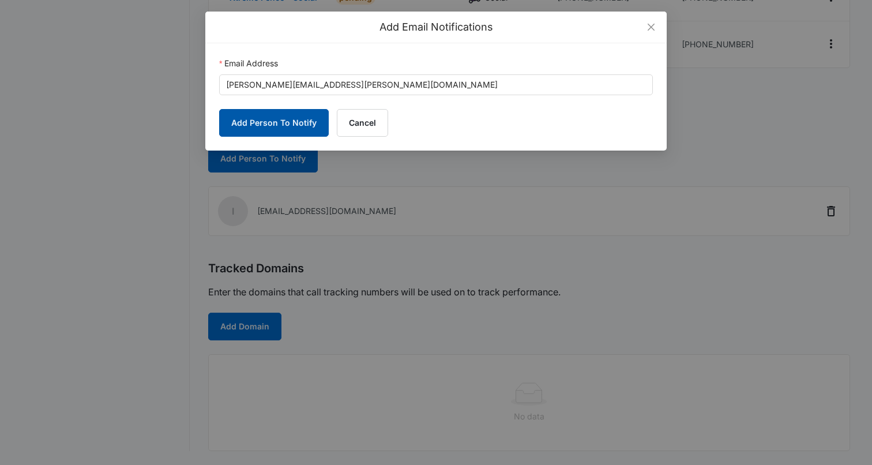
click at [242, 122] on button "Add Person To Notify" at bounding box center [274, 123] width 110 height 28
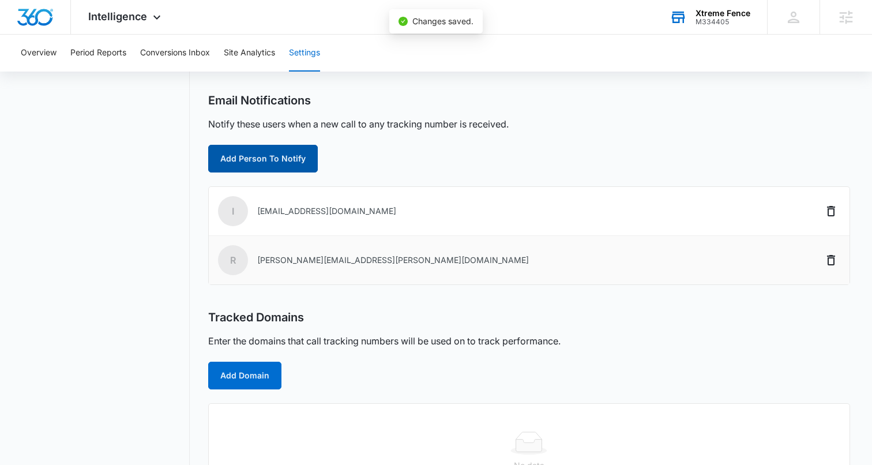
scroll to position [383, 0]
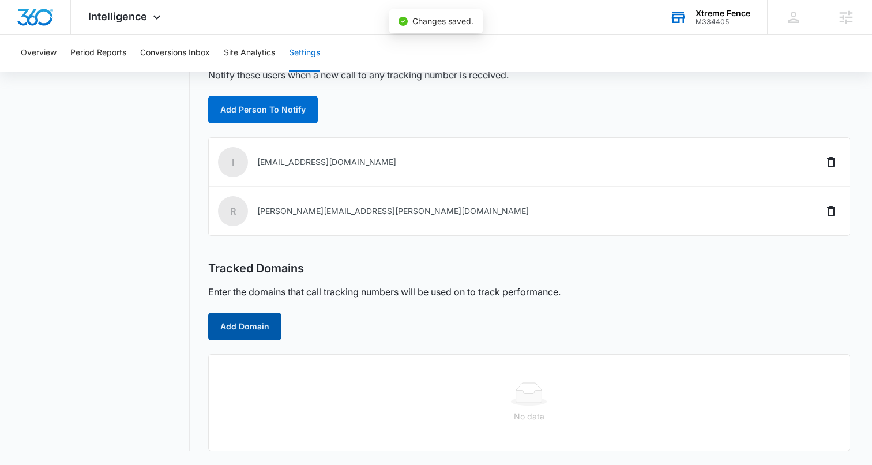
click at [239, 324] on button "Add Domain" at bounding box center [244, 327] width 73 height 28
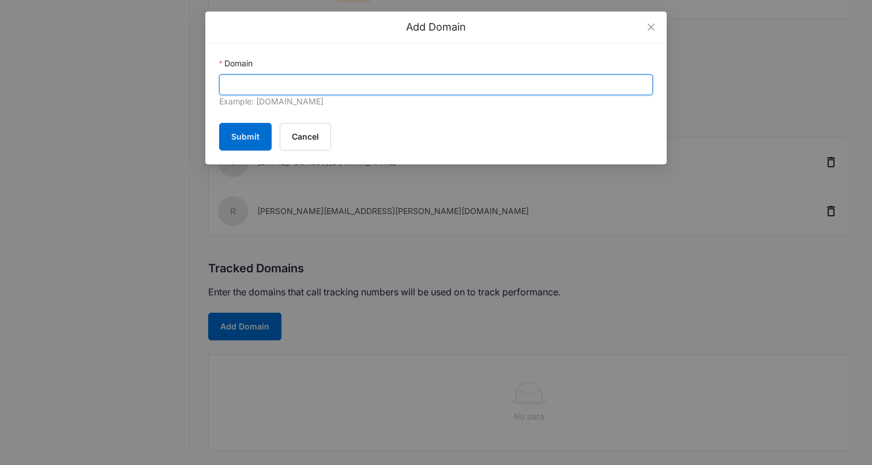
click at [336, 83] on input "Domain" at bounding box center [436, 84] width 434 height 21
paste input "xtremefencefl.com"
type input "xtremefencefl.com"
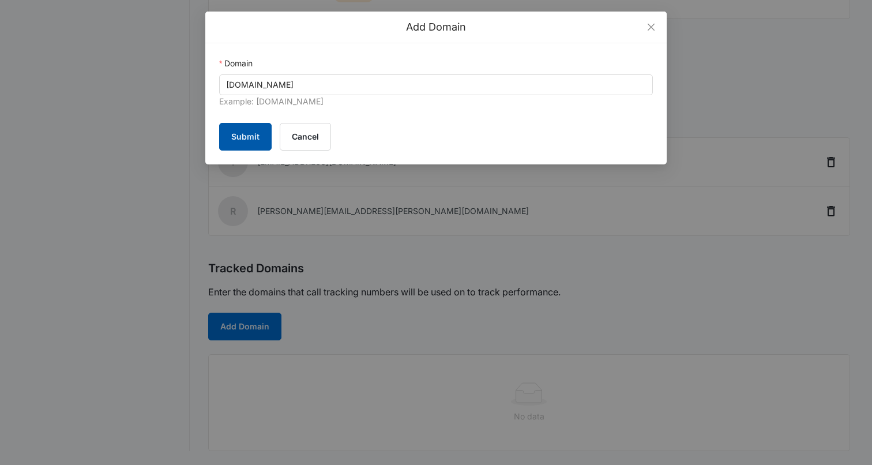
click at [239, 138] on button "Submit" at bounding box center [245, 137] width 53 height 28
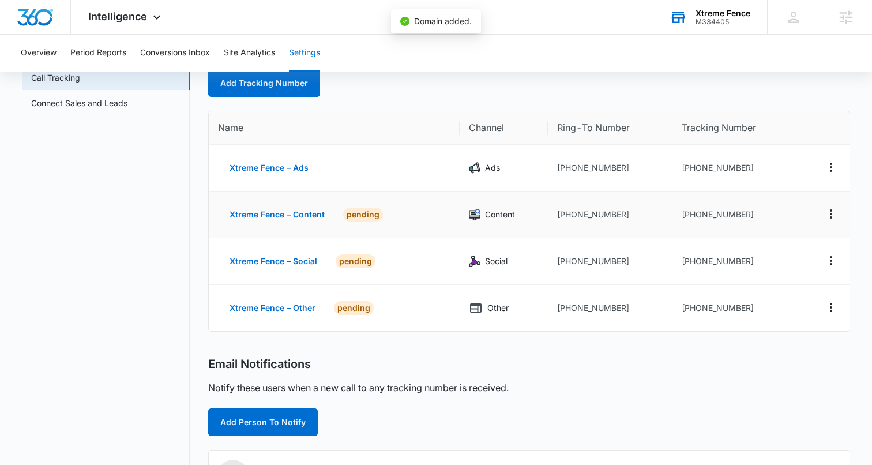
scroll to position [52, 0]
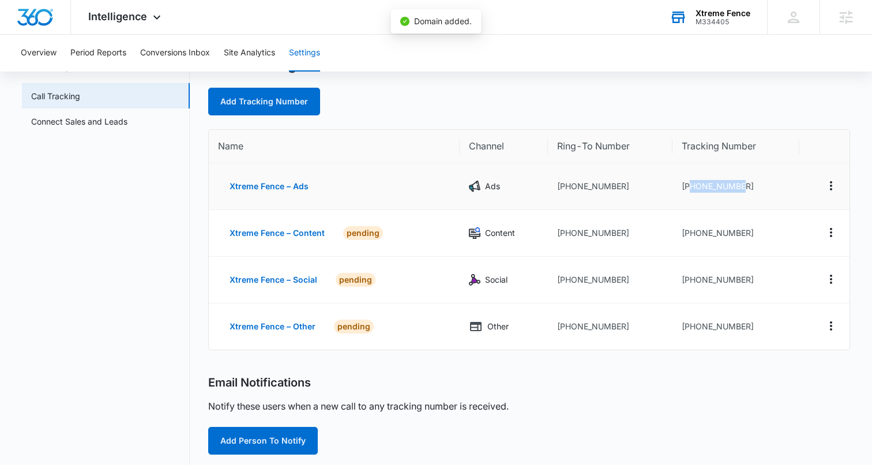
drag, startPoint x: 690, startPoint y: 183, endPoint x: 768, endPoint y: 186, distance: 77.9
click at [768, 186] on td "+19542565639" at bounding box center [736, 186] width 127 height 47
copy td "9542565639"
